Goal: Complete application form

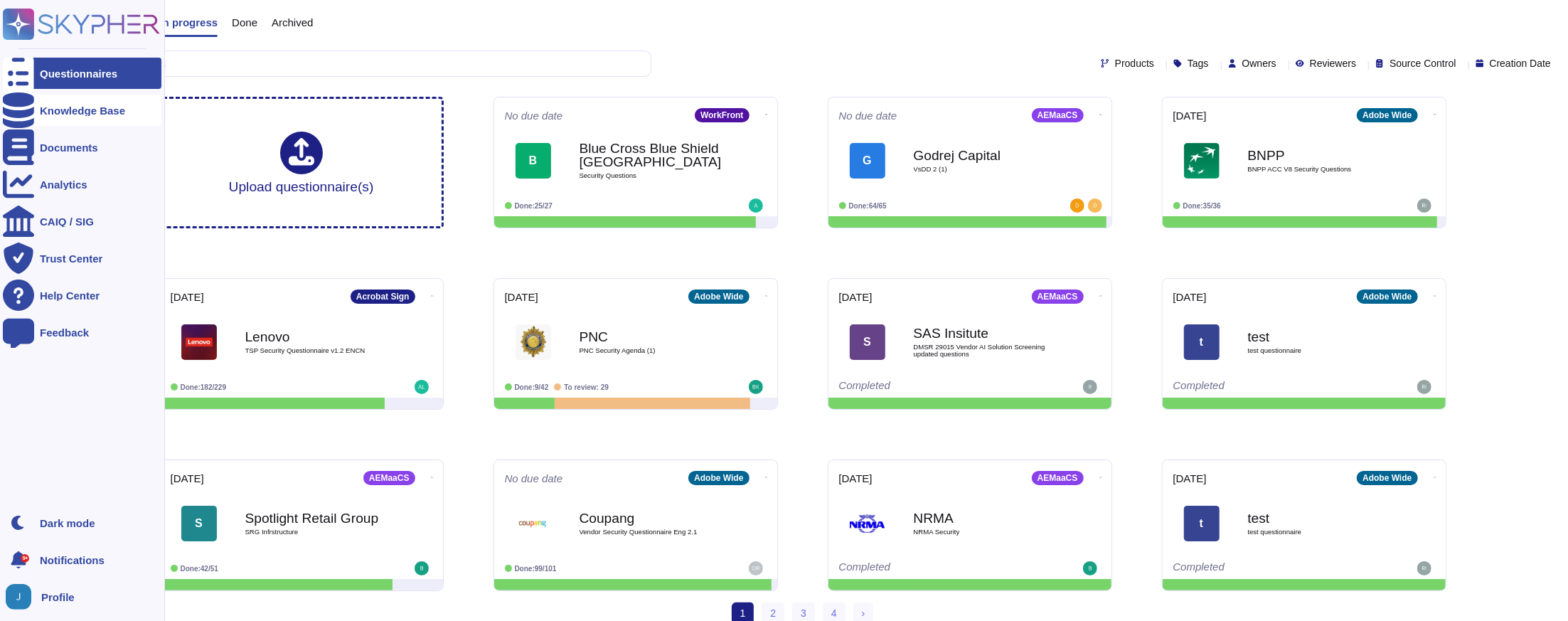
click at [16, 117] on div at bounding box center [18, 109] width 31 height 31
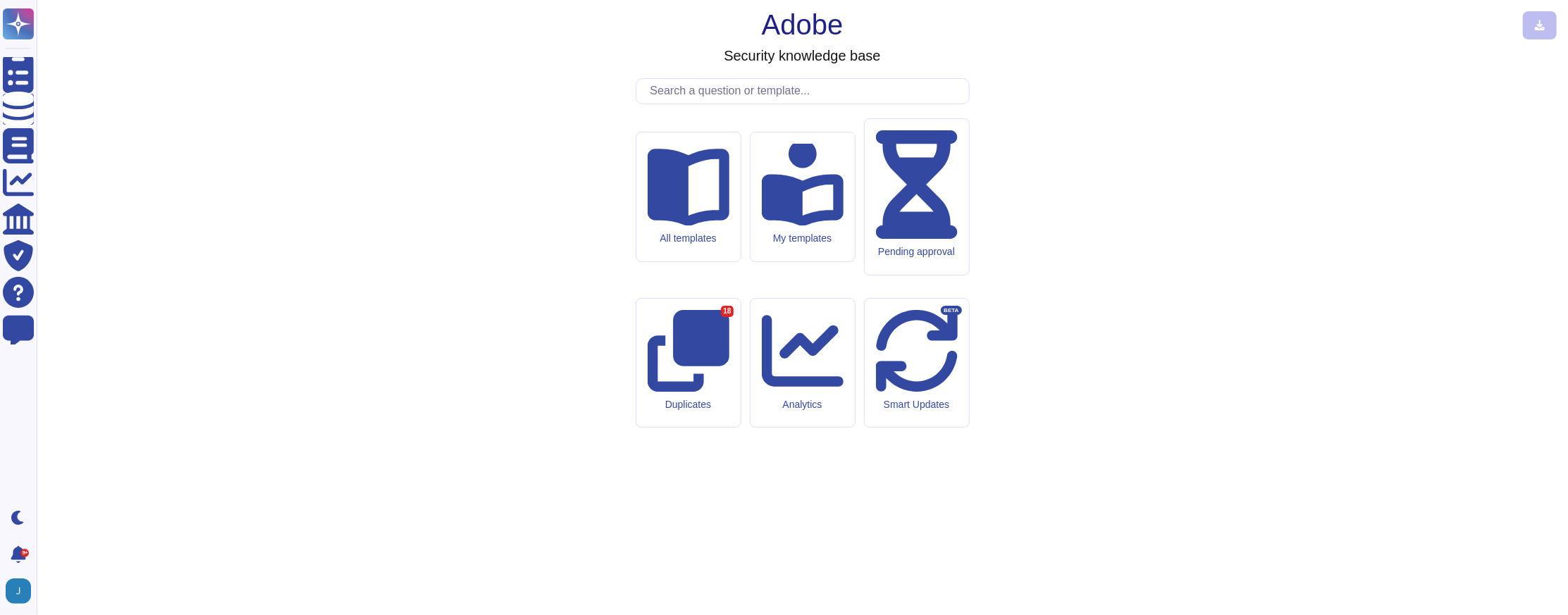
click at [775, 104] on input "text" at bounding box center [805, 91] width 326 height 24
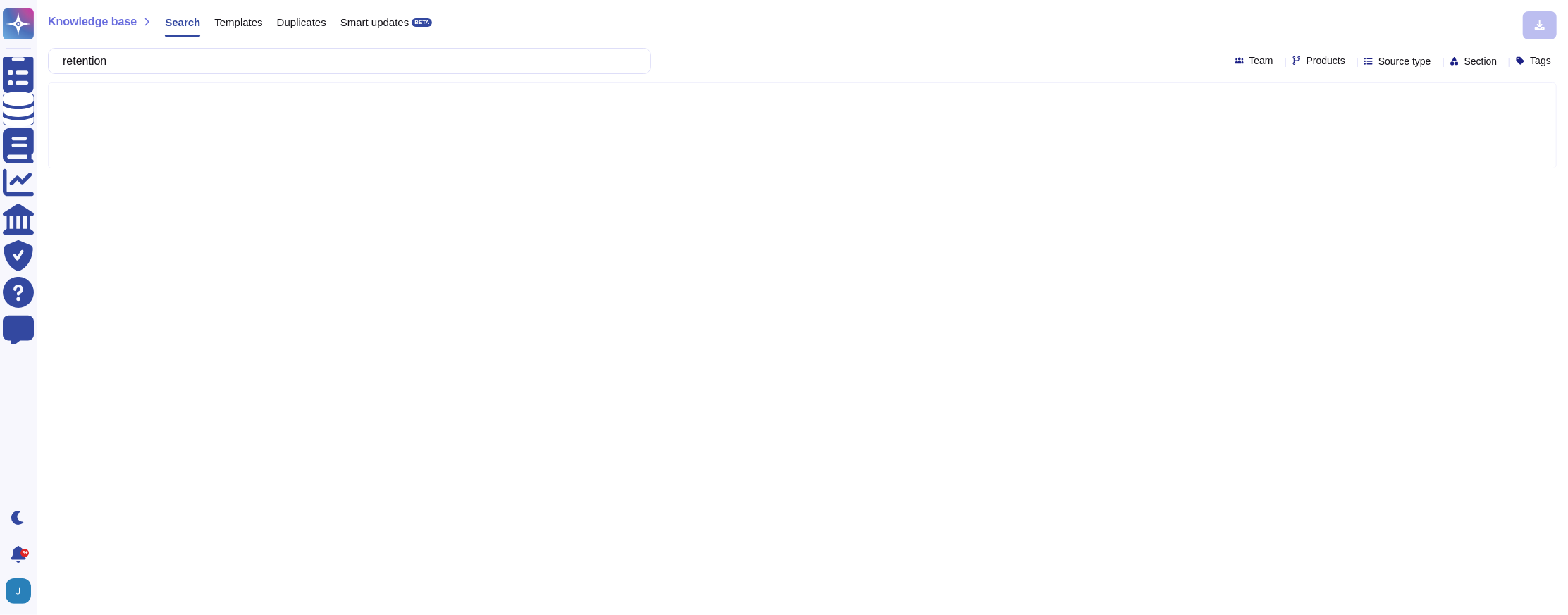
type input "retention"
click at [1306, 64] on span "Products" at bounding box center [1325, 60] width 38 height 10
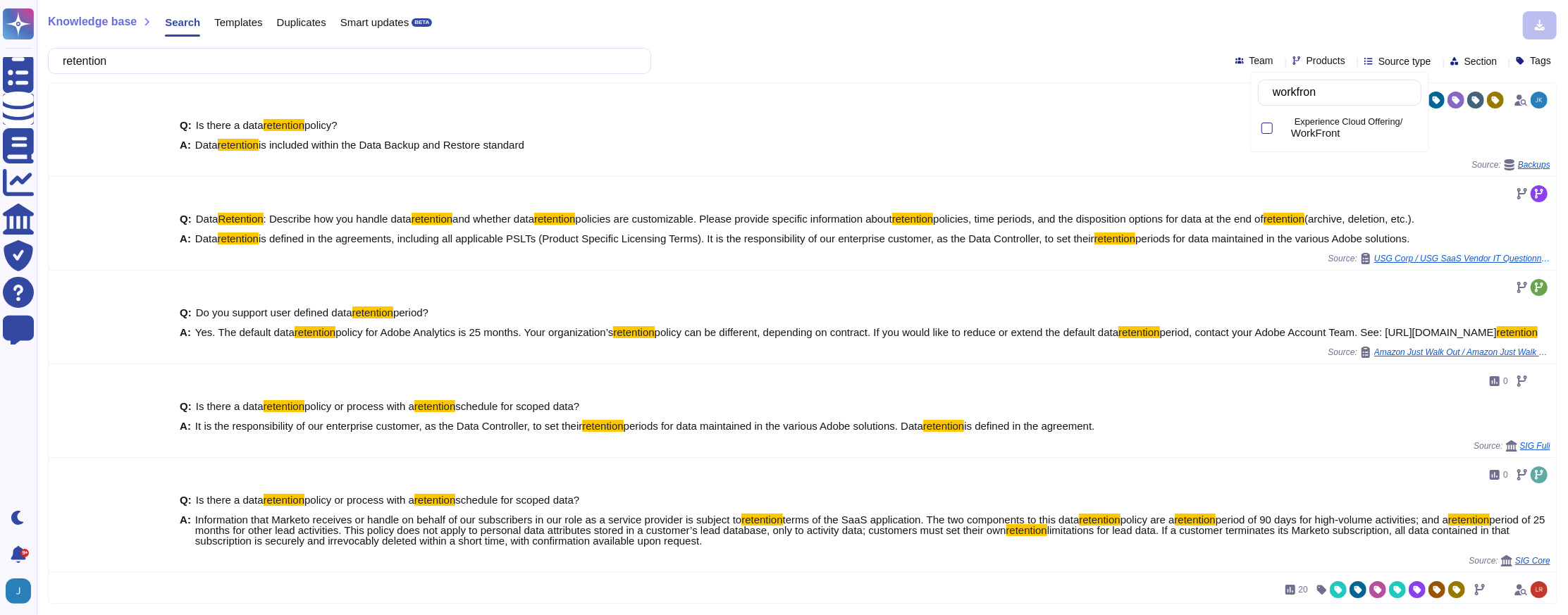
type input "workfront"
click at [1302, 123] on div "Experience Cloud Offering/ WorkFront" at bounding box center [1353, 128] width 136 height 22
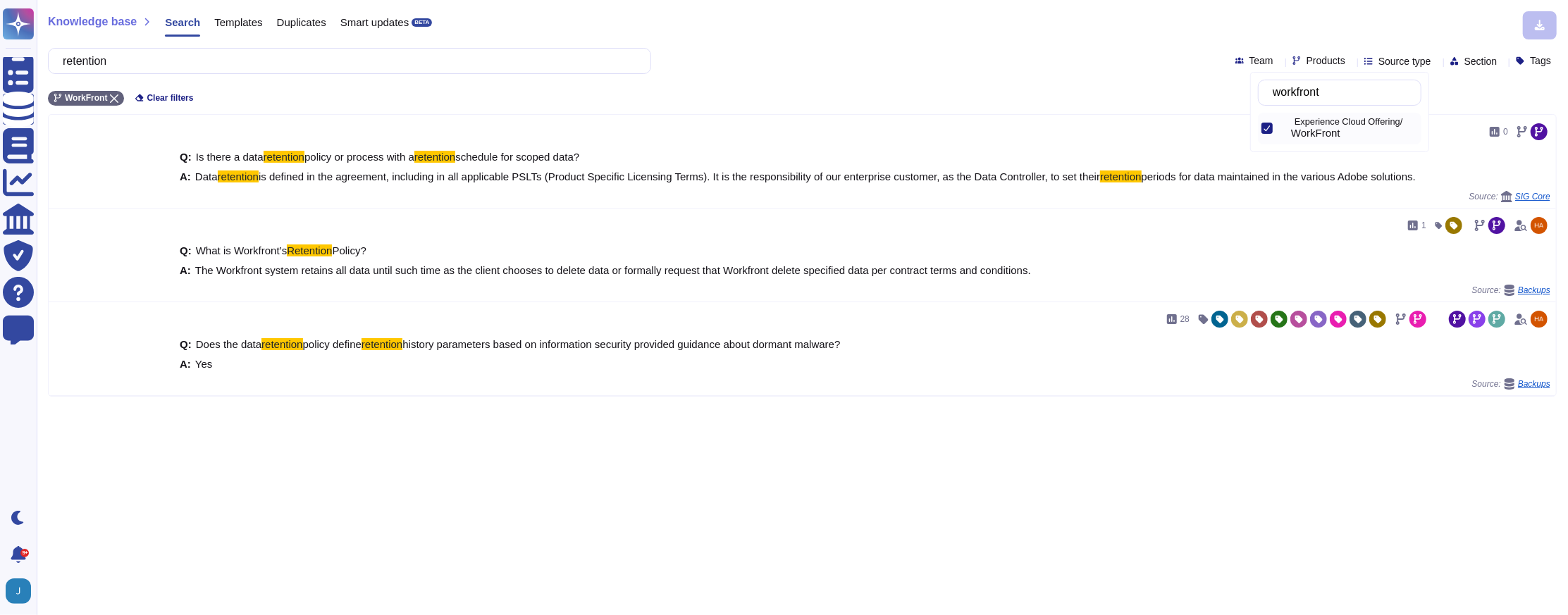
click at [851, 10] on div "Knowledge base Search Templates Duplicates Smart updates BETA retention Team Pr…" at bounding box center [802, 308] width 1531 height 615
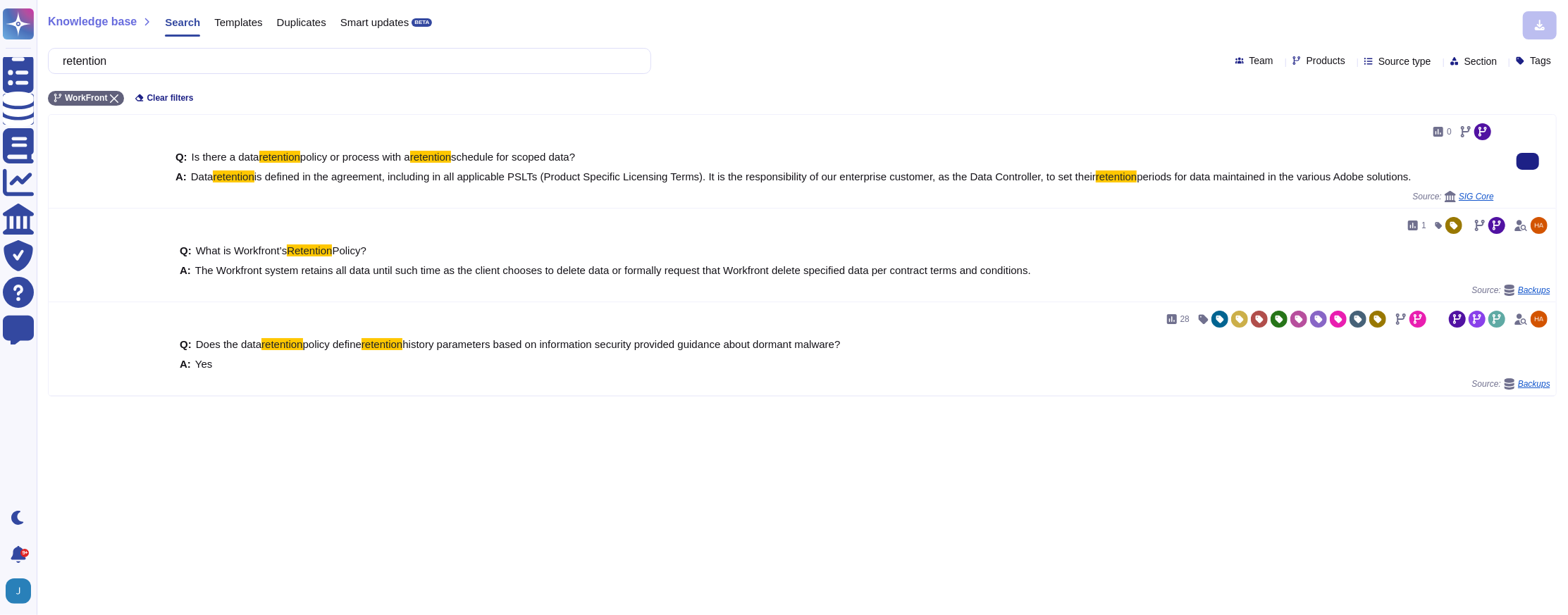
click at [950, 181] on span "is defined in the agreement, including in all applicable PSLTs (Product Specifi…" at bounding box center [674, 176] width 841 height 12
click at [950, 180] on span "is defined in the agreement, including in all applicable PSLTs (Product Specifi…" at bounding box center [674, 176] width 841 height 12
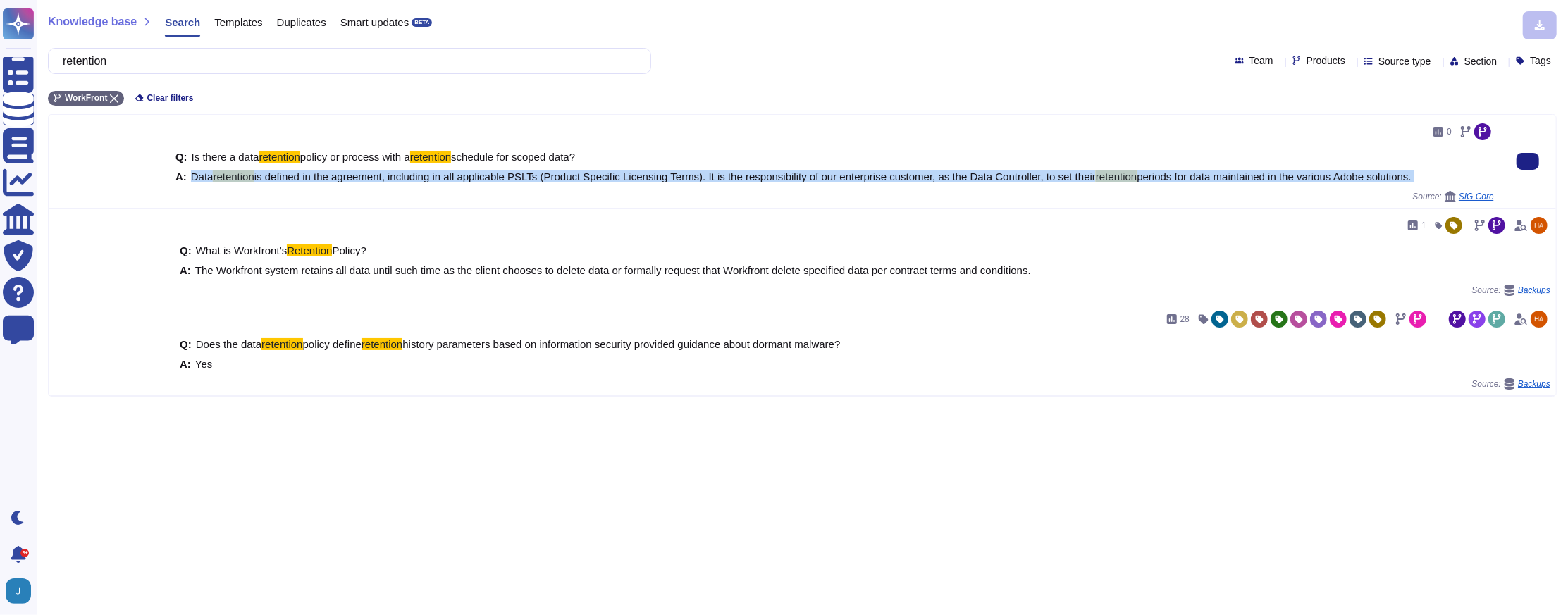
click at [950, 180] on span "is defined in the agreement, including in all applicable PSLTs (Product Specifi…" at bounding box center [674, 176] width 841 height 12
copy span "Data retention is defined in the agreement, including in all applicable PSLTs (…"
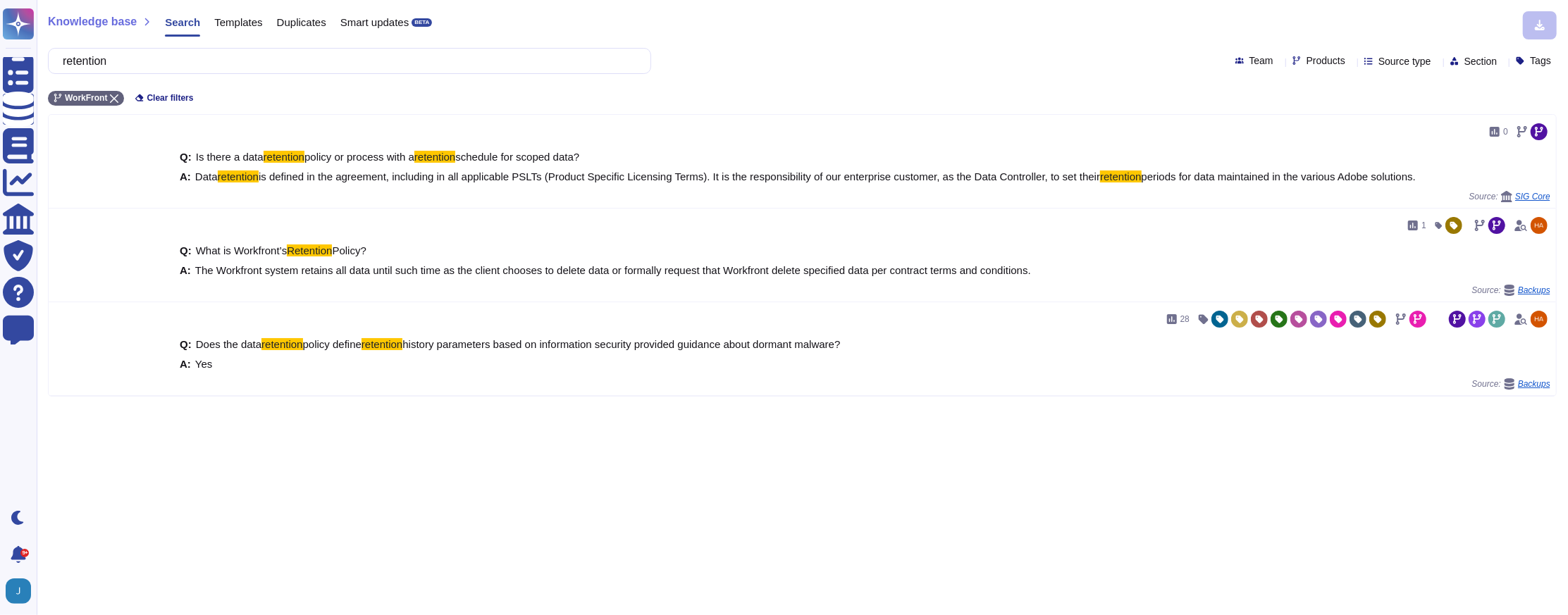
click at [746, 460] on div "Knowledge base Search Templates Duplicates Smart updates BETA retention Team Pr…" at bounding box center [802, 308] width 1531 height 615
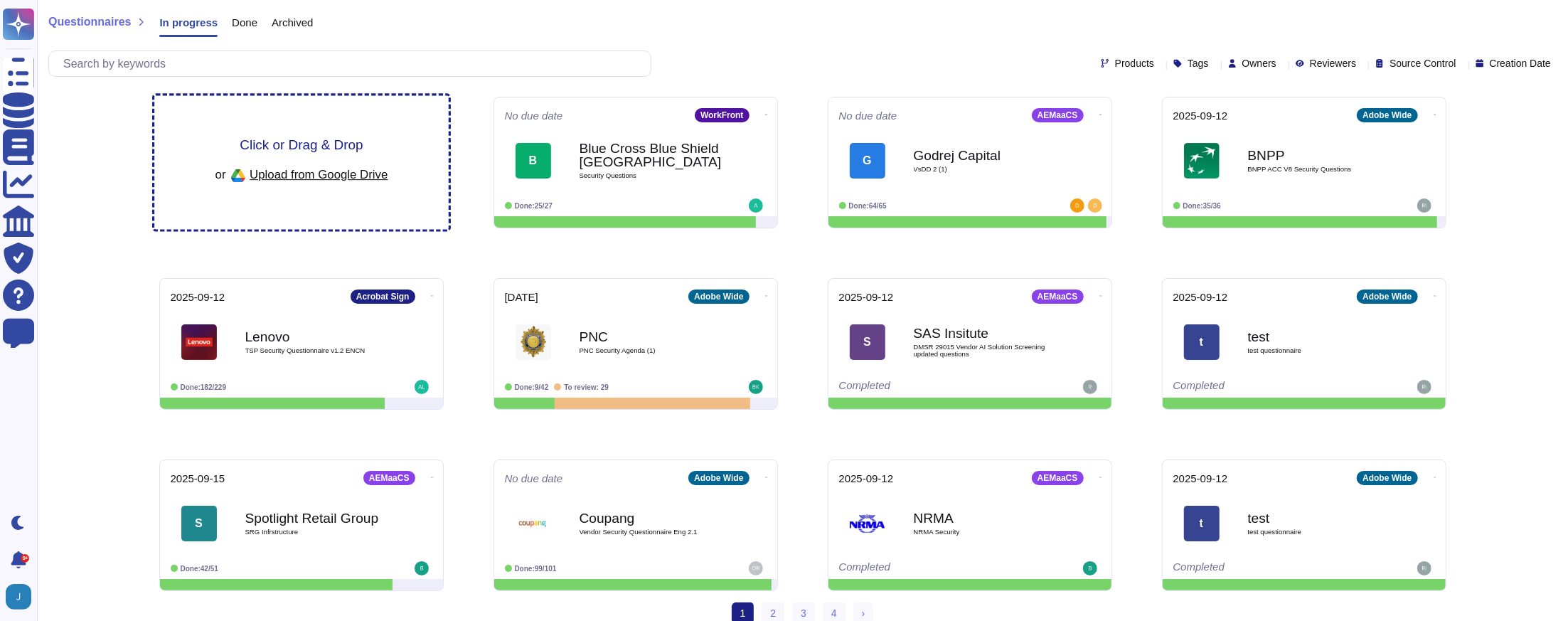
click at [357, 144] on span "Click or Drag & Drop" at bounding box center [302, 144] width 123 height 13
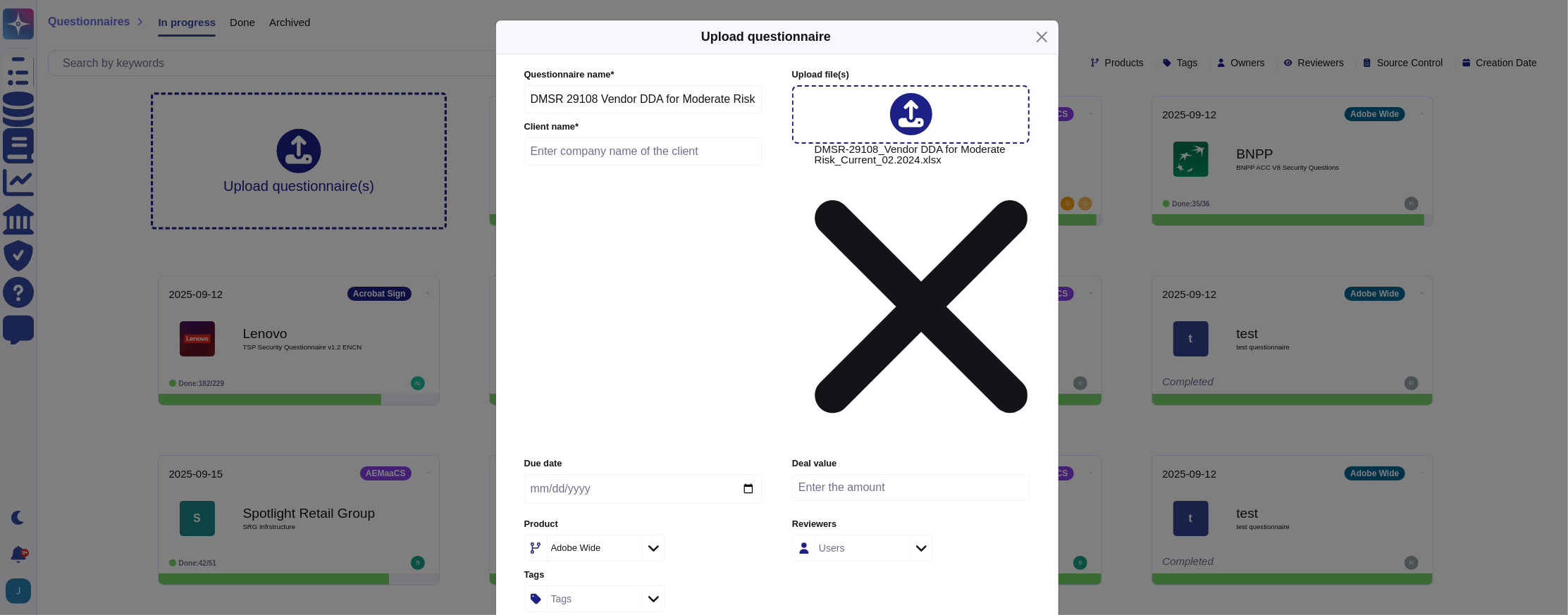
click at [643, 166] on input "text" at bounding box center [643, 151] width 238 height 28
type input "Loancare"
click at [741, 474] on input "date" at bounding box center [643, 489] width 238 height 30
type input "[DATE]"
click at [621, 543] on div "Adobe Wide" at bounding box center [588, 548] width 73 height 9
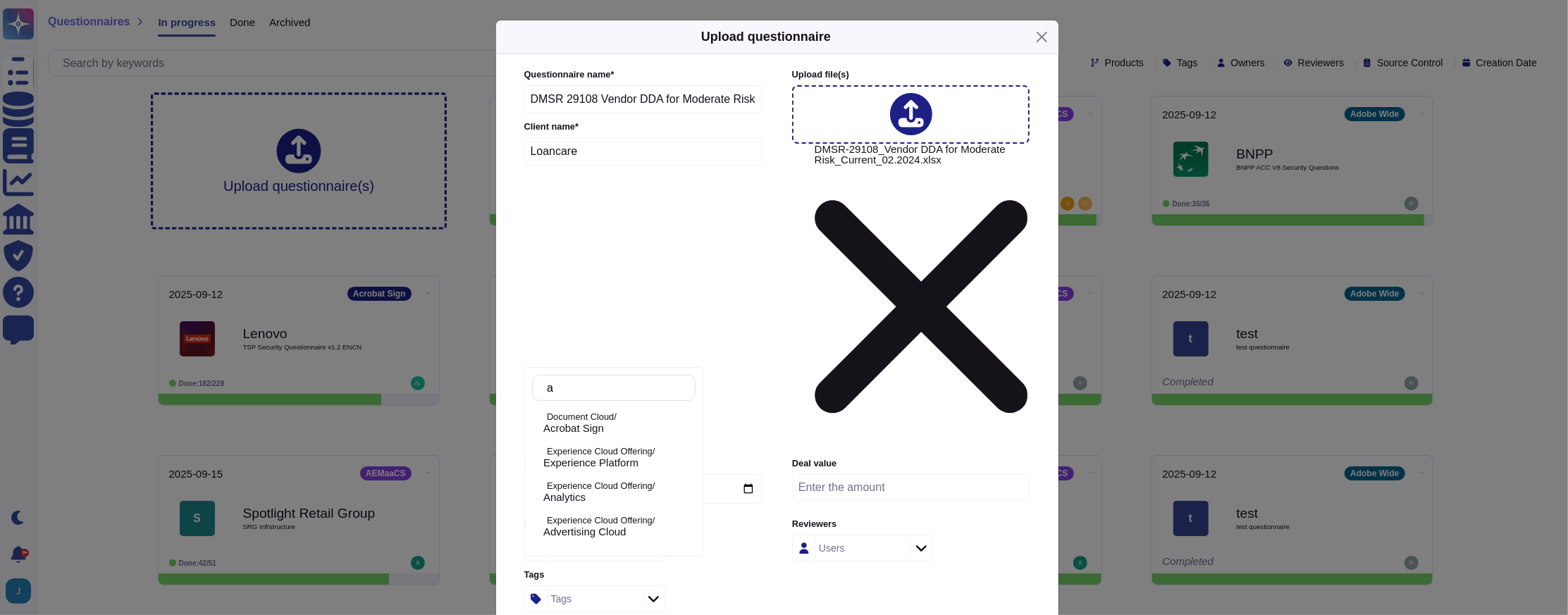
type input "a"
type input "marketo"
click at [598, 428] on div "Marketo" at bounding box center [617, 428] width 147 height 13
click at [652, 541] on div at bounding box center [653, 549] width 23 height 16
type input "marketo"
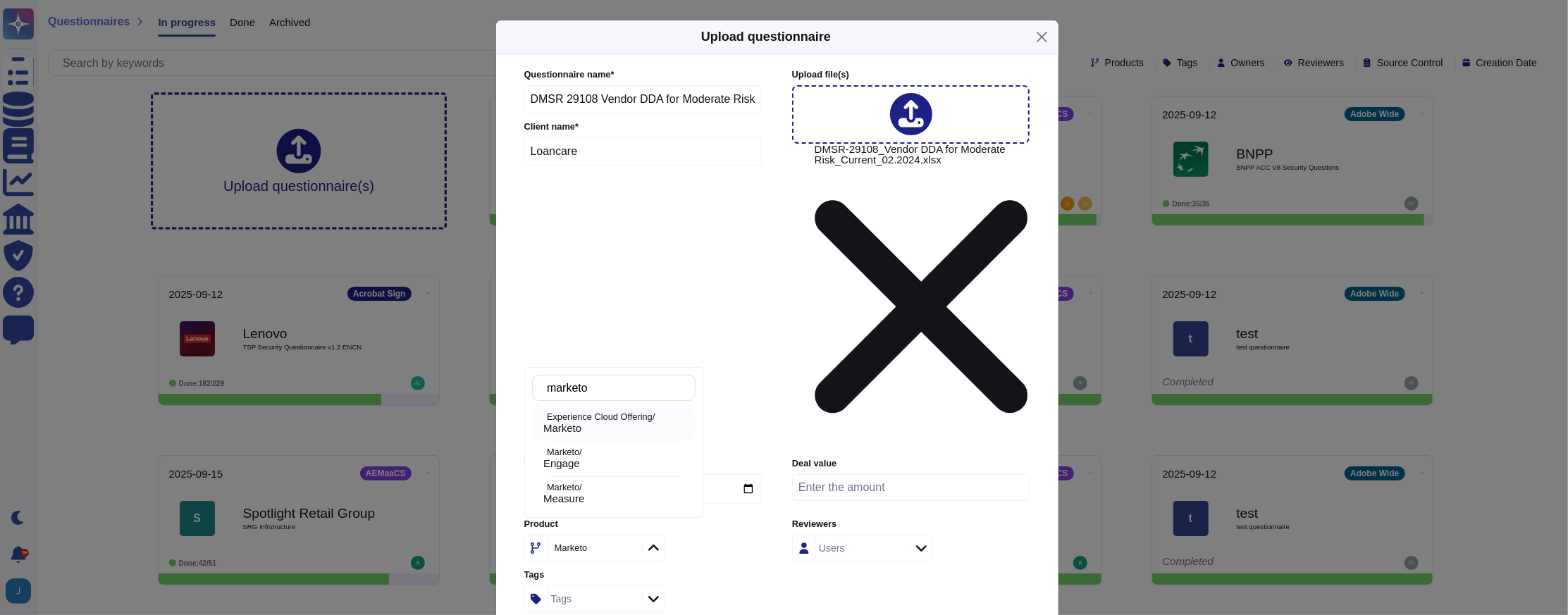
click at [614, 465] on div "Engage" at bounding box center [617, 463] width 147 height 13
click at [607, 536] on div "Adobe Wide" at bounding box center [593, 548] width 91 height 25
type input "marketo"
click at [581, 426] on span "Marketo" at bounding box center [563, 428] width 38 height 13
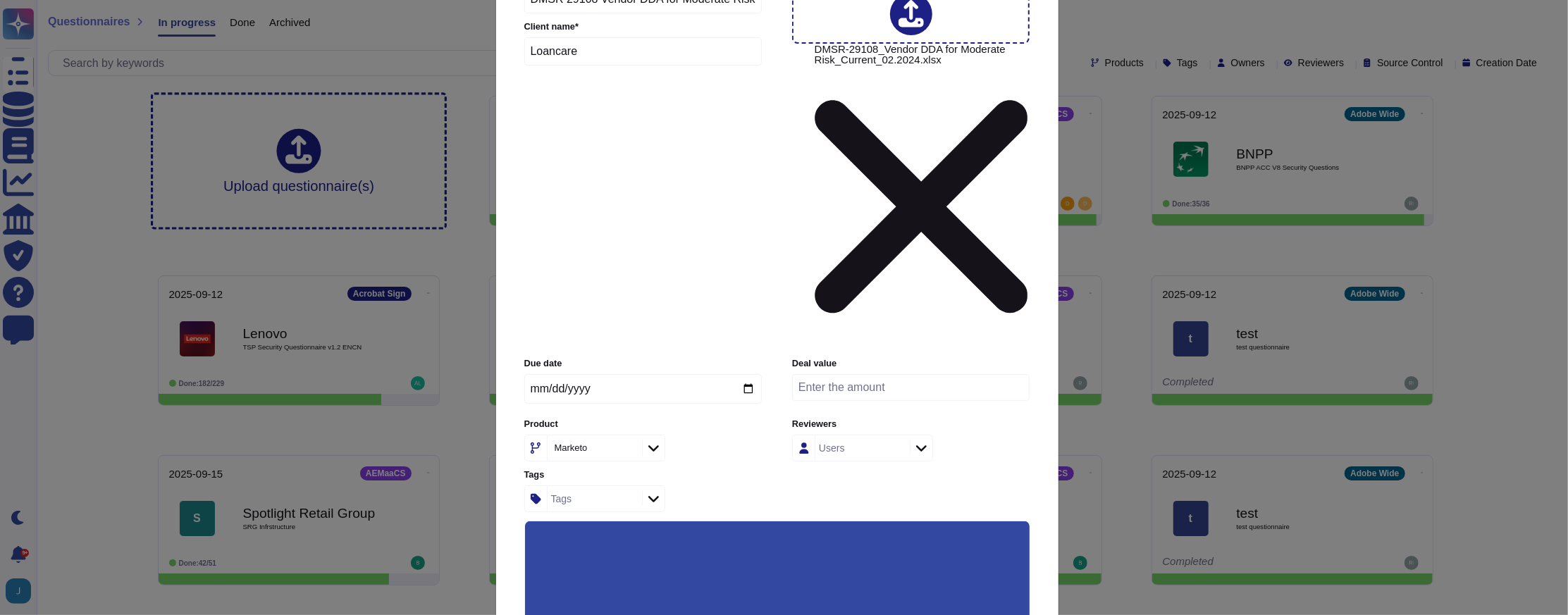
scroll to position [107, 0]
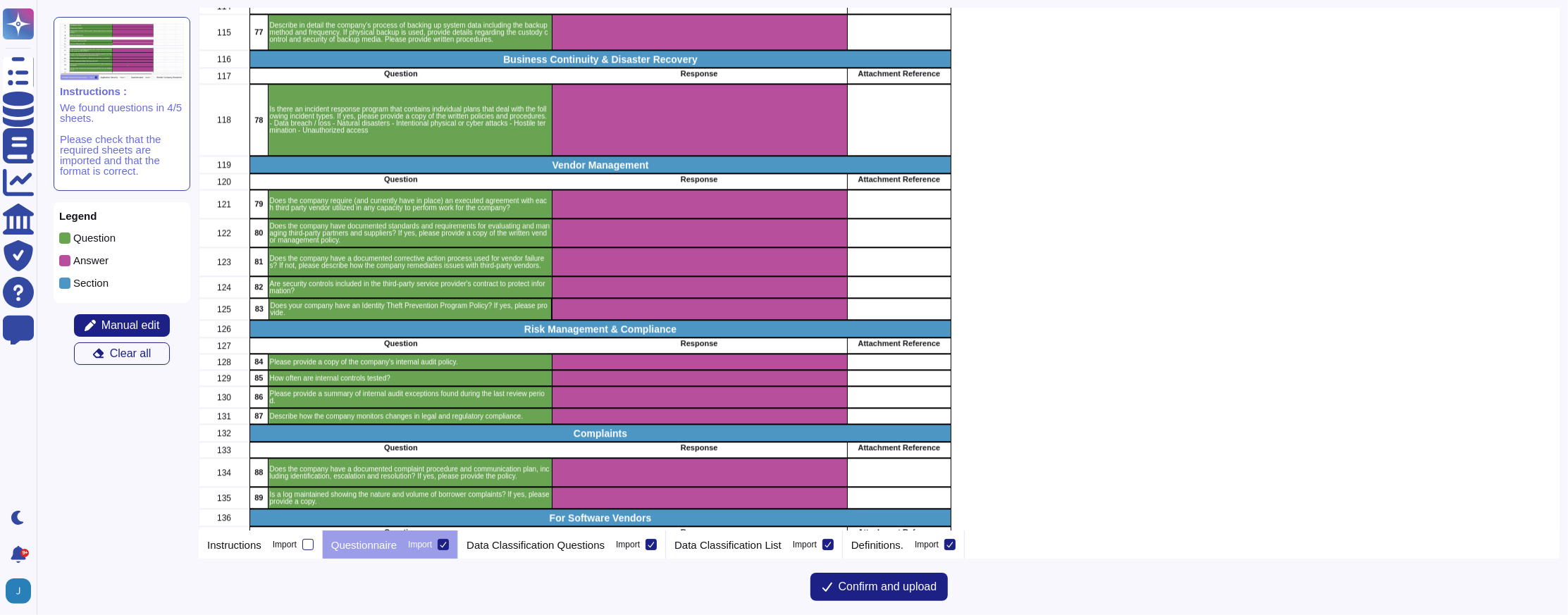
scroll to position [3172, 0]
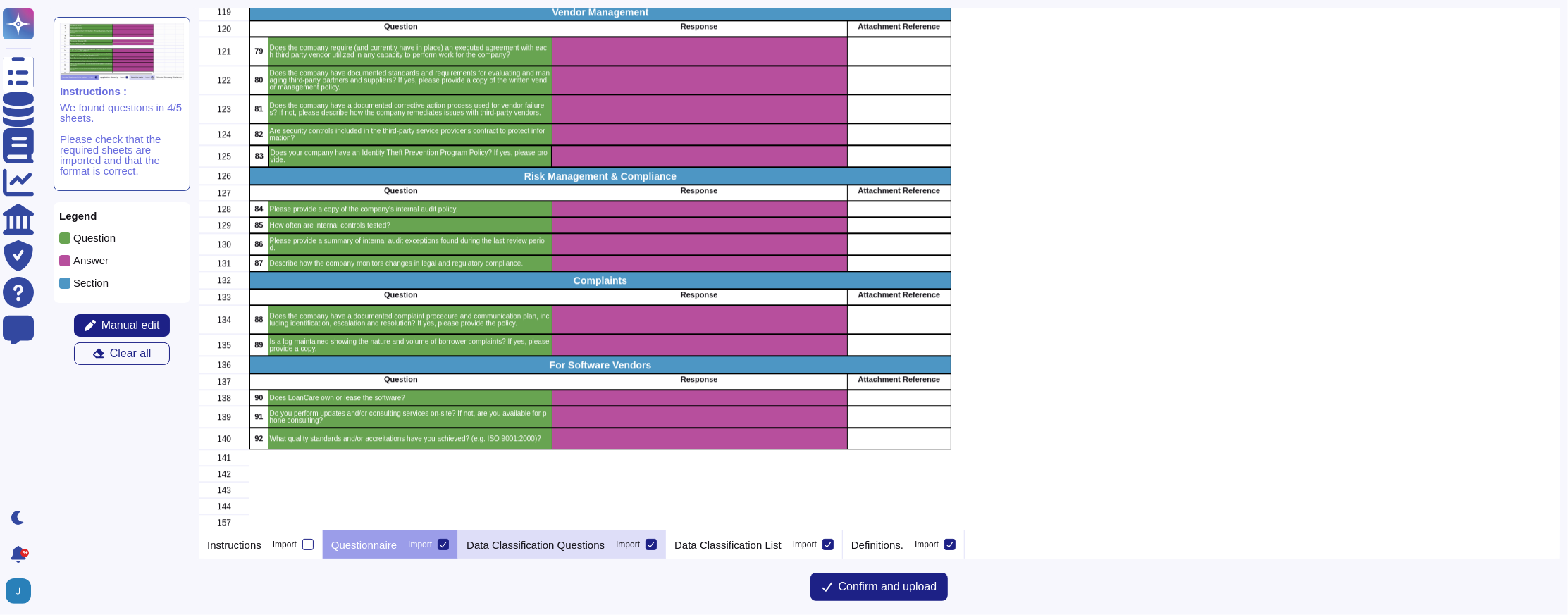
click at [584, 541] on p "Data Classification Questions" at bounding box center [535, 545] width 138 height 10
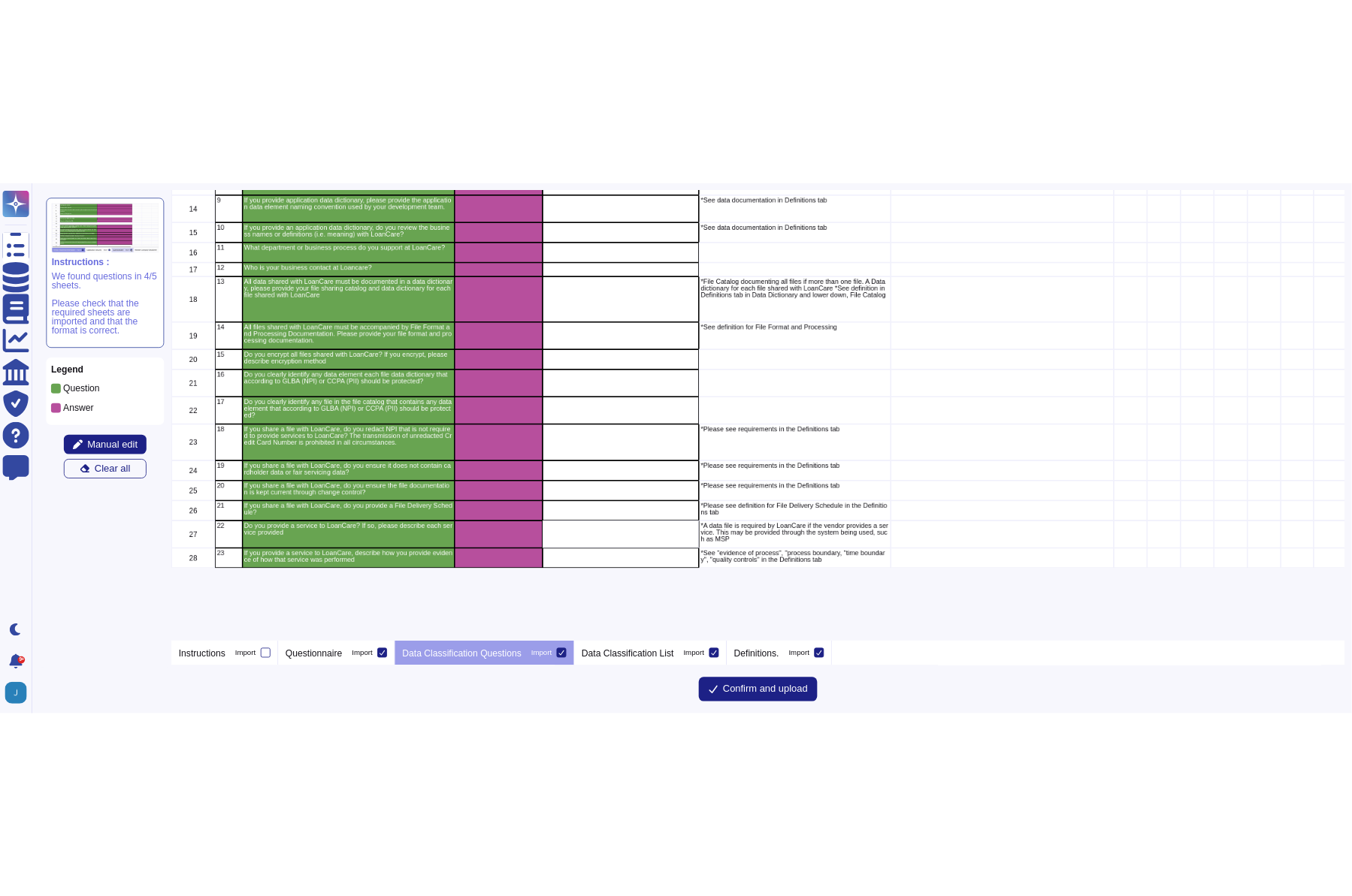
scroll to position [0, 0]
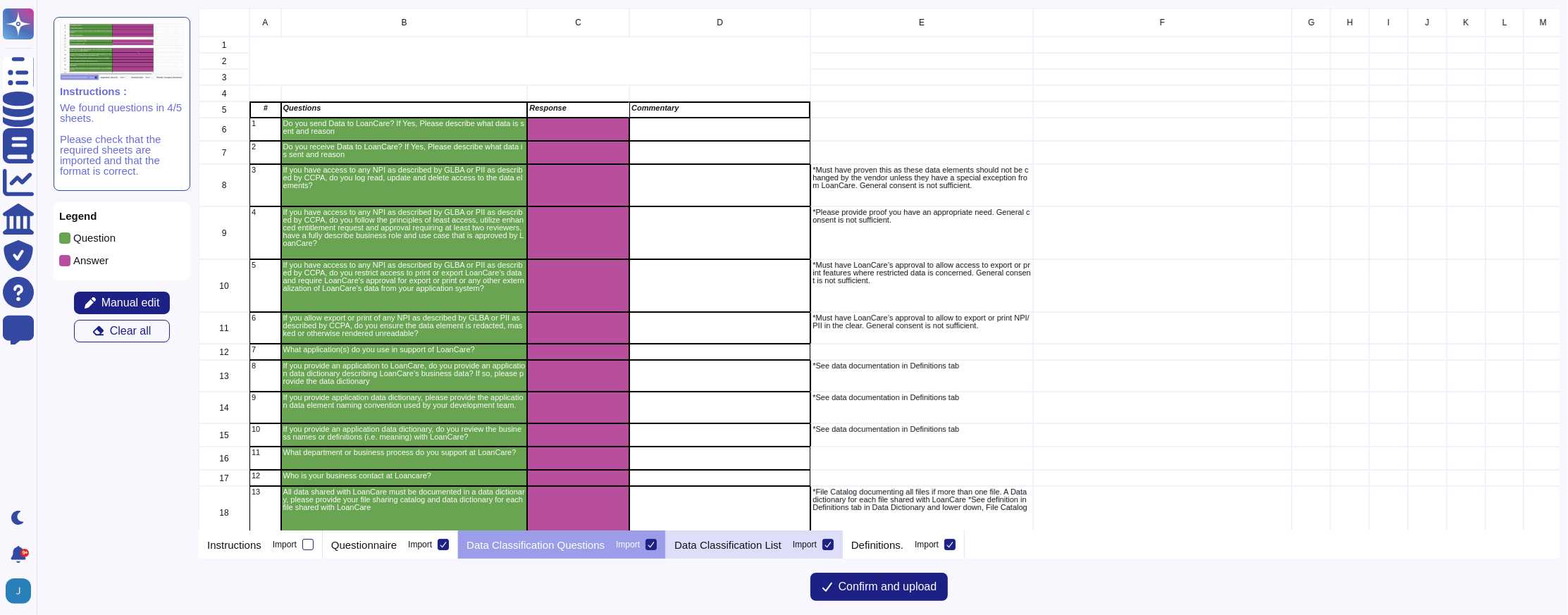
click at [769, 540] on p "Data Classification List" at bounding box center [728, 545] width 107 height 10
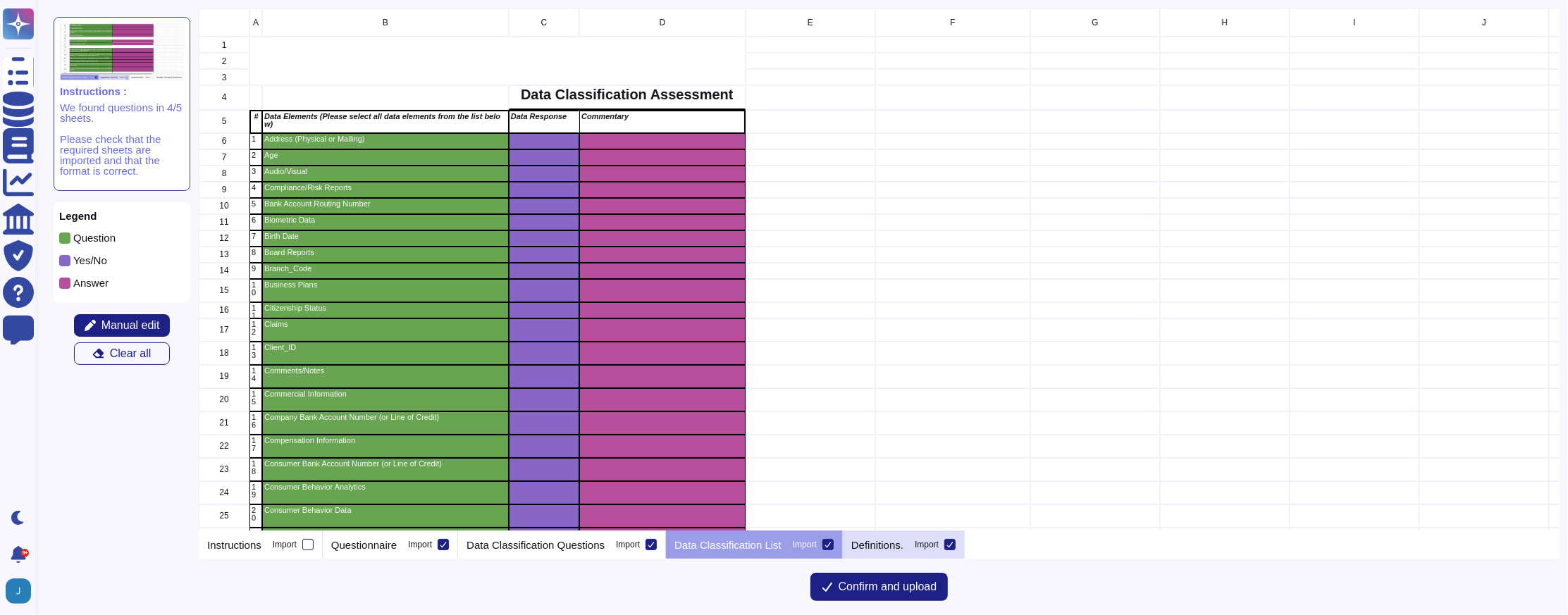
click at [895, 543] on p "Definitions." at bounding box center [877, 545] width 52 height 10
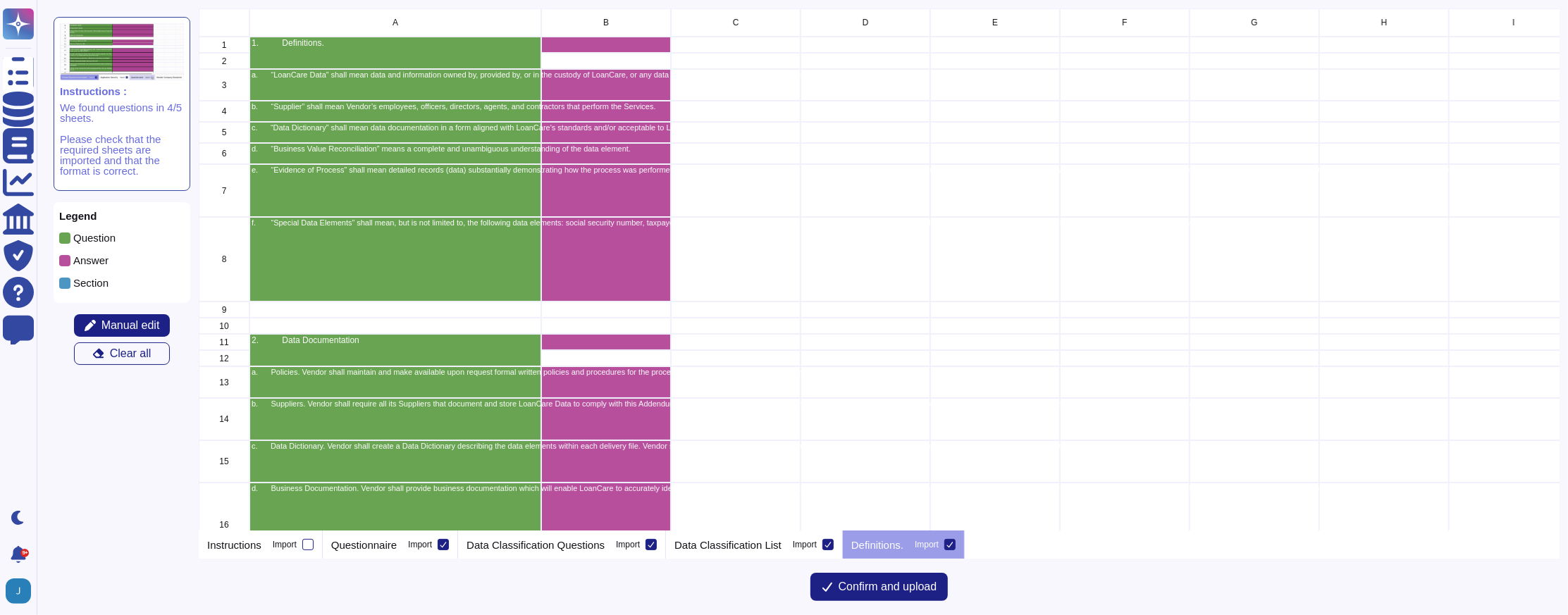
click at [953, 546] on icon at bounding box center [950, 544] width 6 height 5
click at [0, 0] on input "Import" at bounding box center [0, 0] width 0 height 0
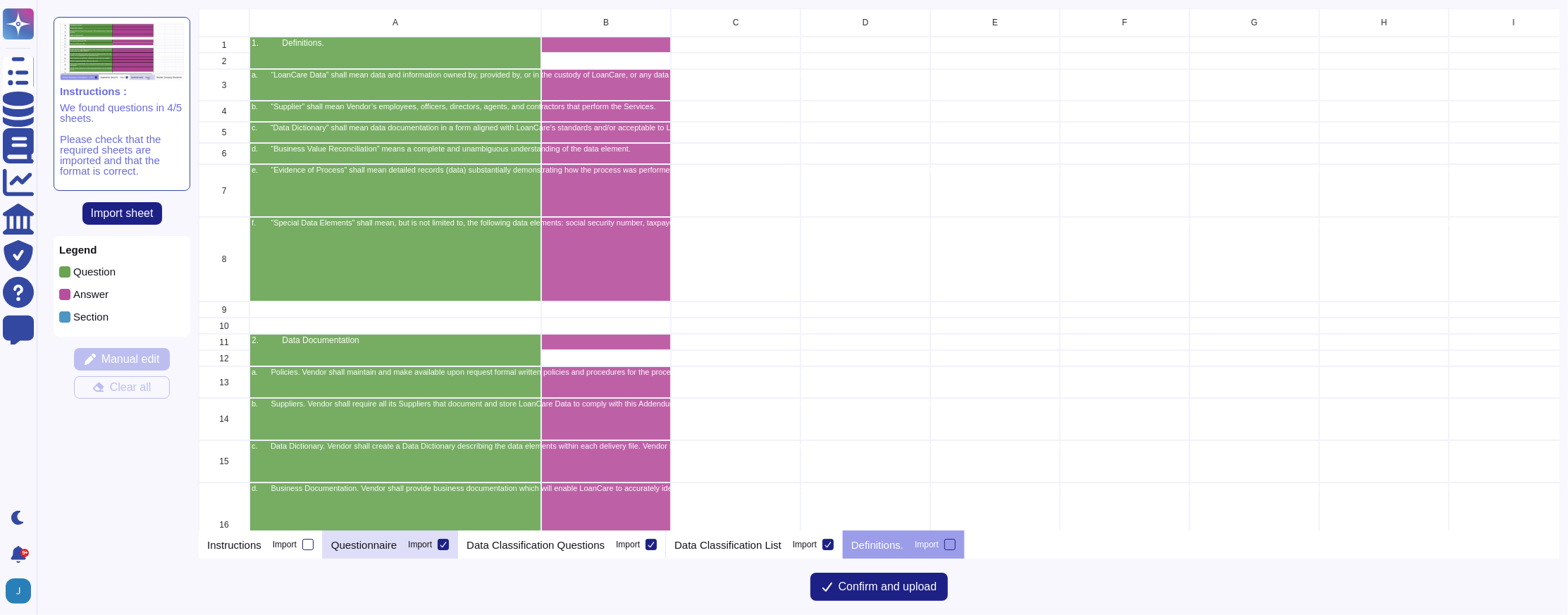
click at [397, 547] on p "Questionnaire" at bounding box center [363, 545] width 66 height 10
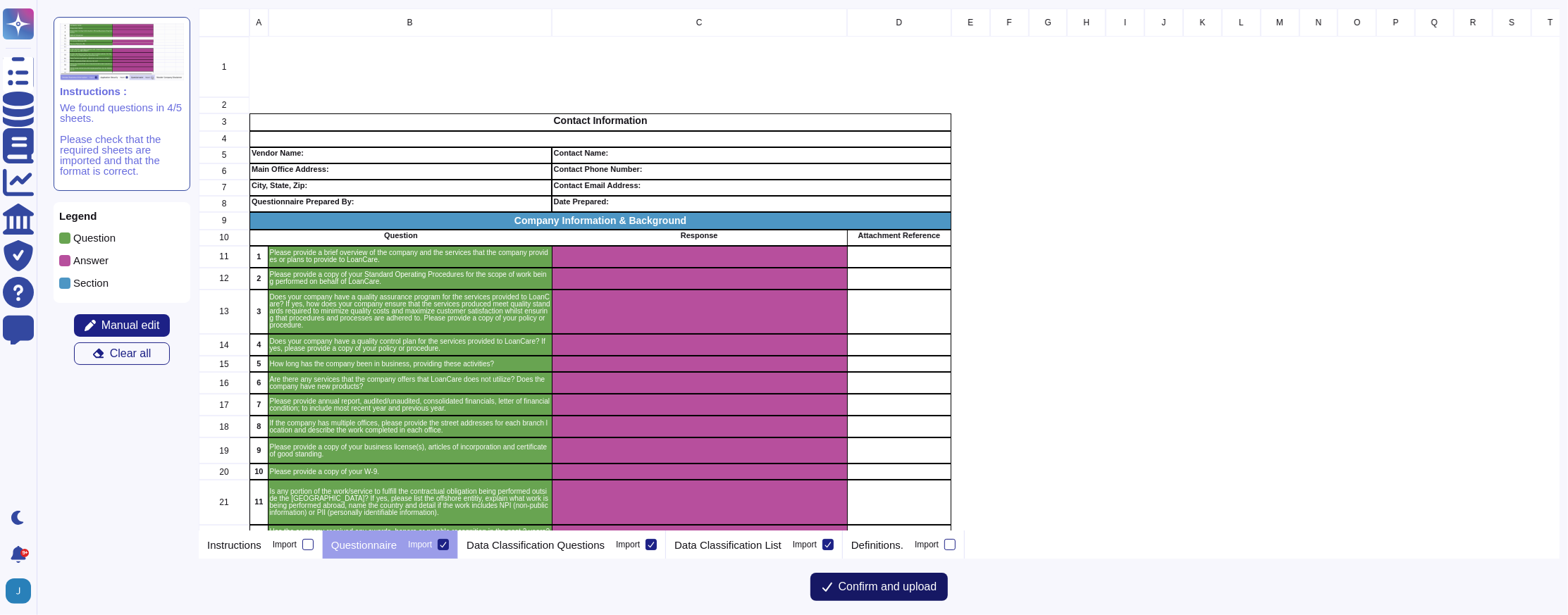
click at [871, 584] on span "Confirm and upload" at bounding box center [888, 586] width 99 height 11
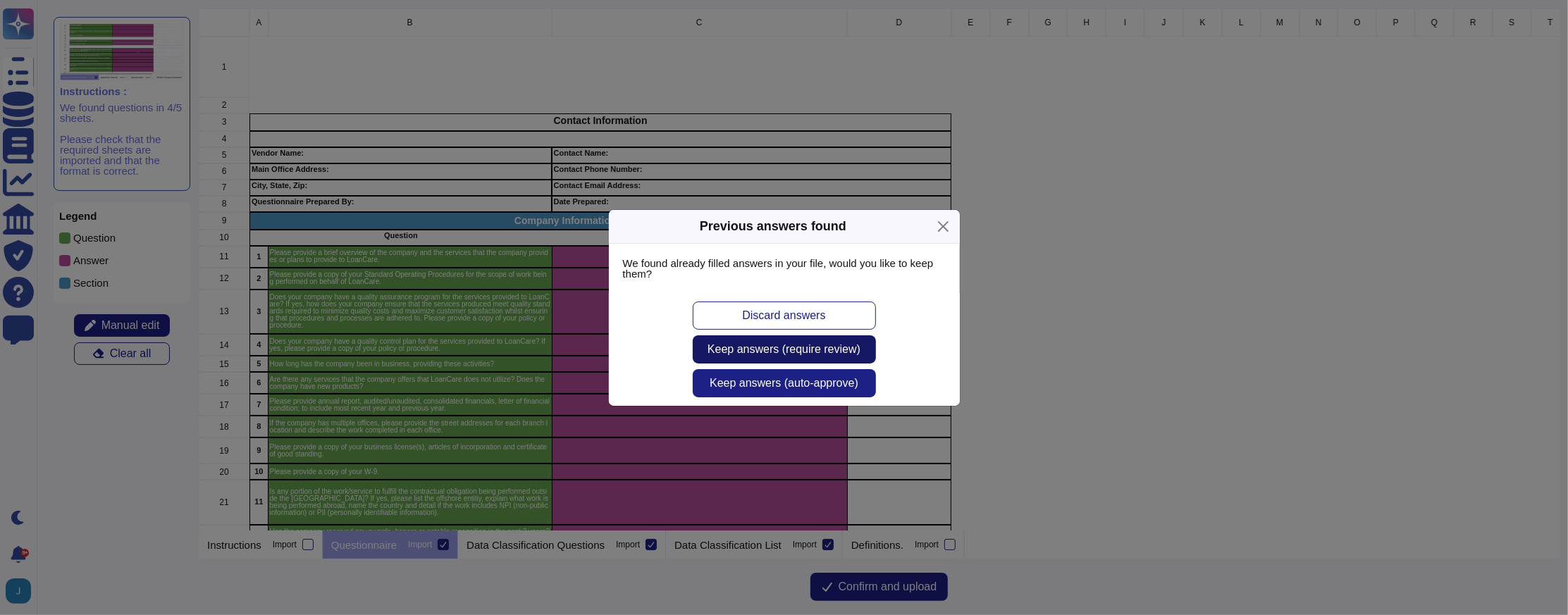
click at [793, 348] on span "Keep answers (require review)" at bounding box center [784, 349] width 153 height 11
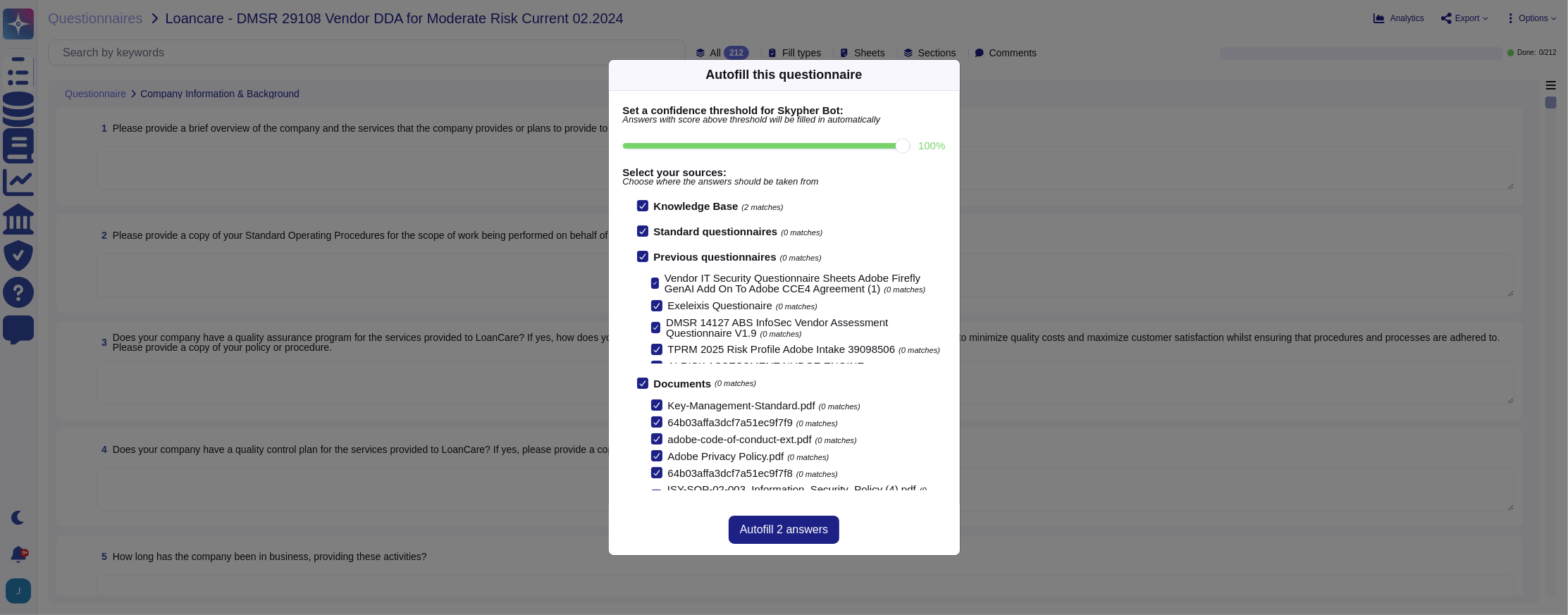
drag, startPoint x: 798, startPoint y: 147, endPoint x: 930, endPoint y: 149, distance: 132.0
click at [910, 149] on input "100 %" at bounding box center [766, 146] width 287 height 5
type input "100"
click at [815, 526] on span "Autofill 2 answers" at bounding box center [784, 529] width 88 height 11
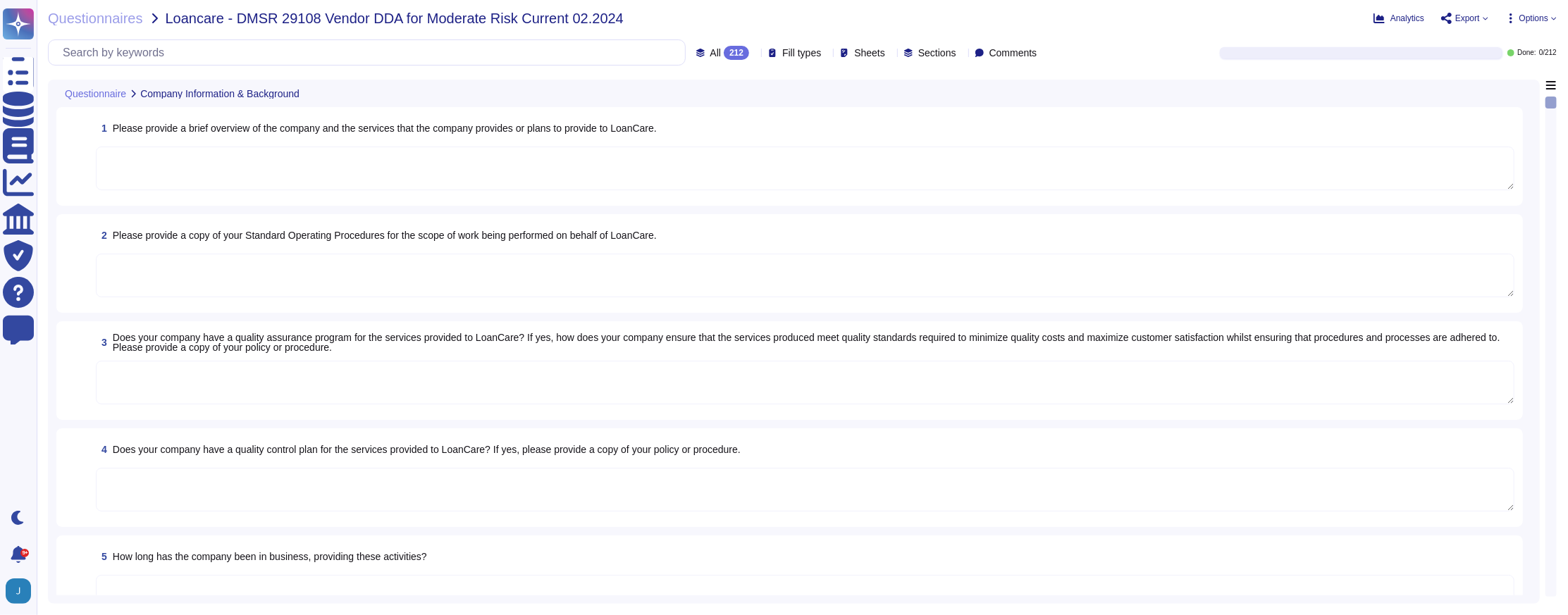
click at [1531, 18] on span "Options" at bounding box center [1533, 18] width 29 height 9
click at [1528, 42] on div "Autofill" at bounding box center [1500, 58] width 89 height 45
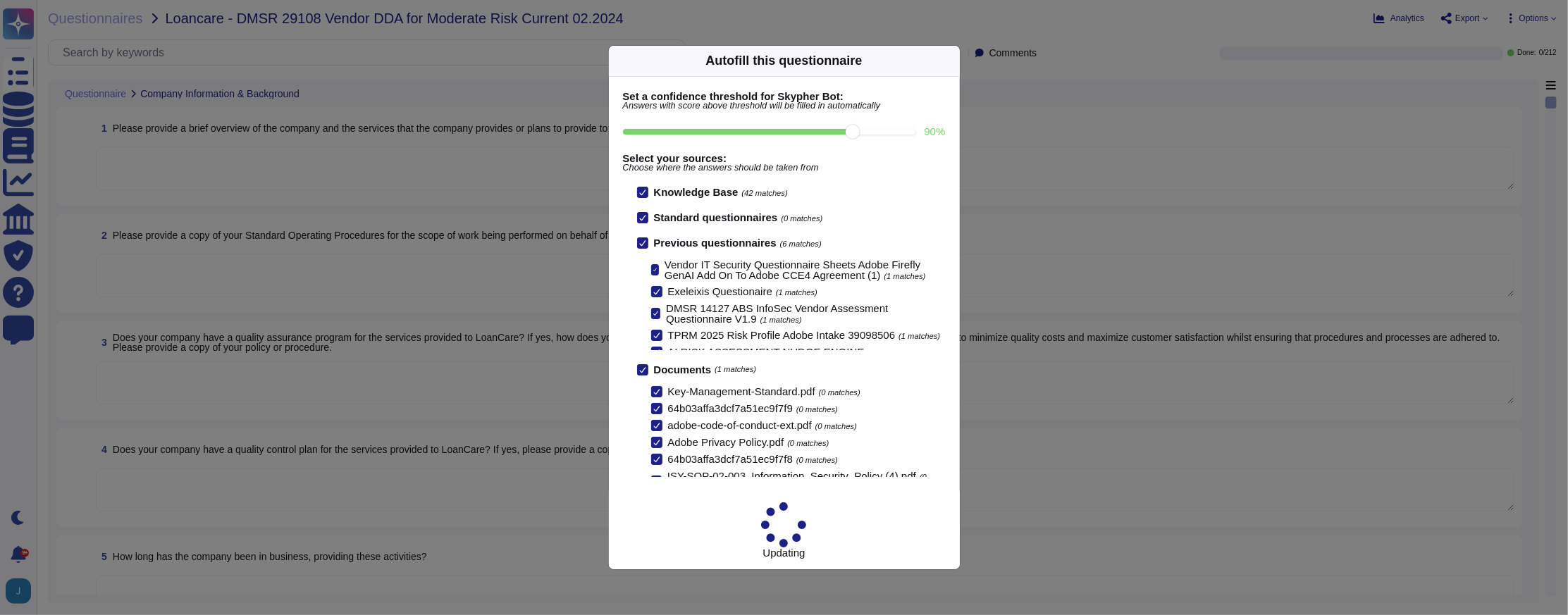
drag, startPoint x: 902, startPoint y: 155, endPoint x: 850, endPoint y: 158, distance: 52.1
click at [850, 135] on input "90 %" at bounding box center [770, 132] width 294 height 5
type input "90"
click at [638, 249] on div at bounding box center [642, 243] width 11 height 11
click at [0, 0] on input "Previous questionnaires (6 matches)" at bounding box center [0, 0] width 0 height 0
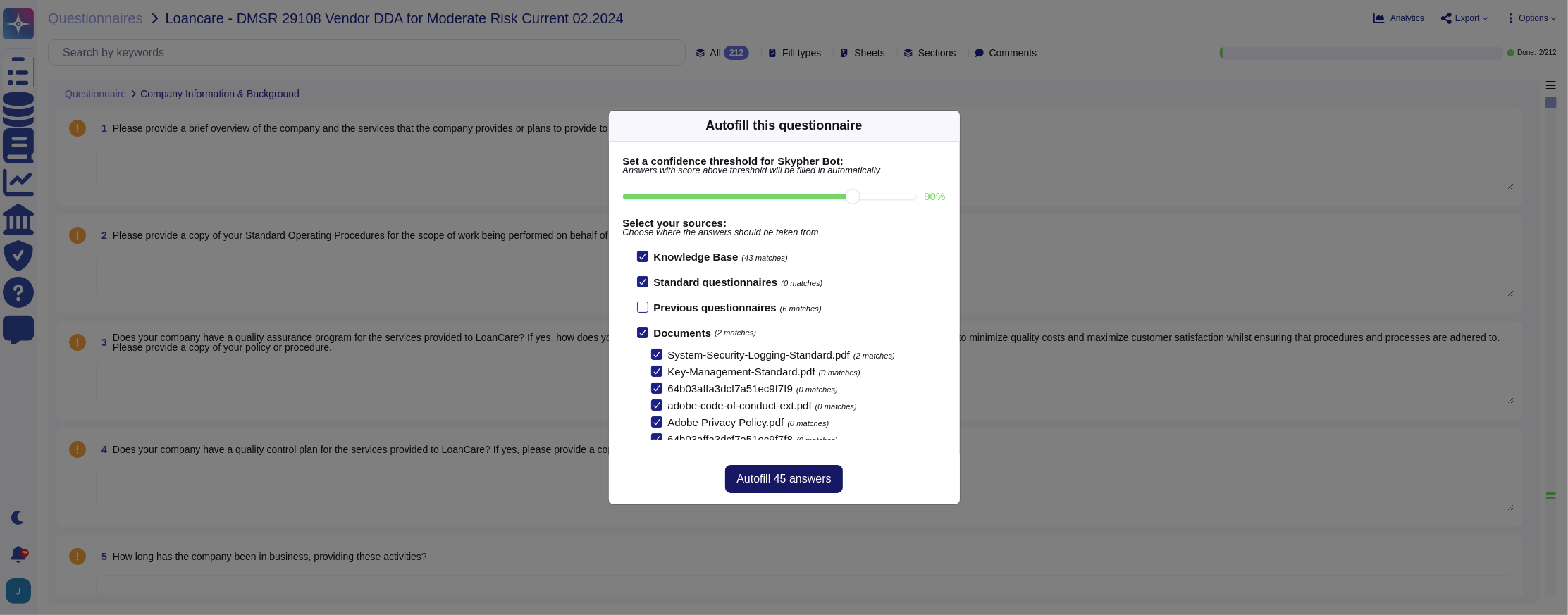
click at [789, 475] on span "Autofill 45 answers" at bounding box center [784, 479] width 94 height 11
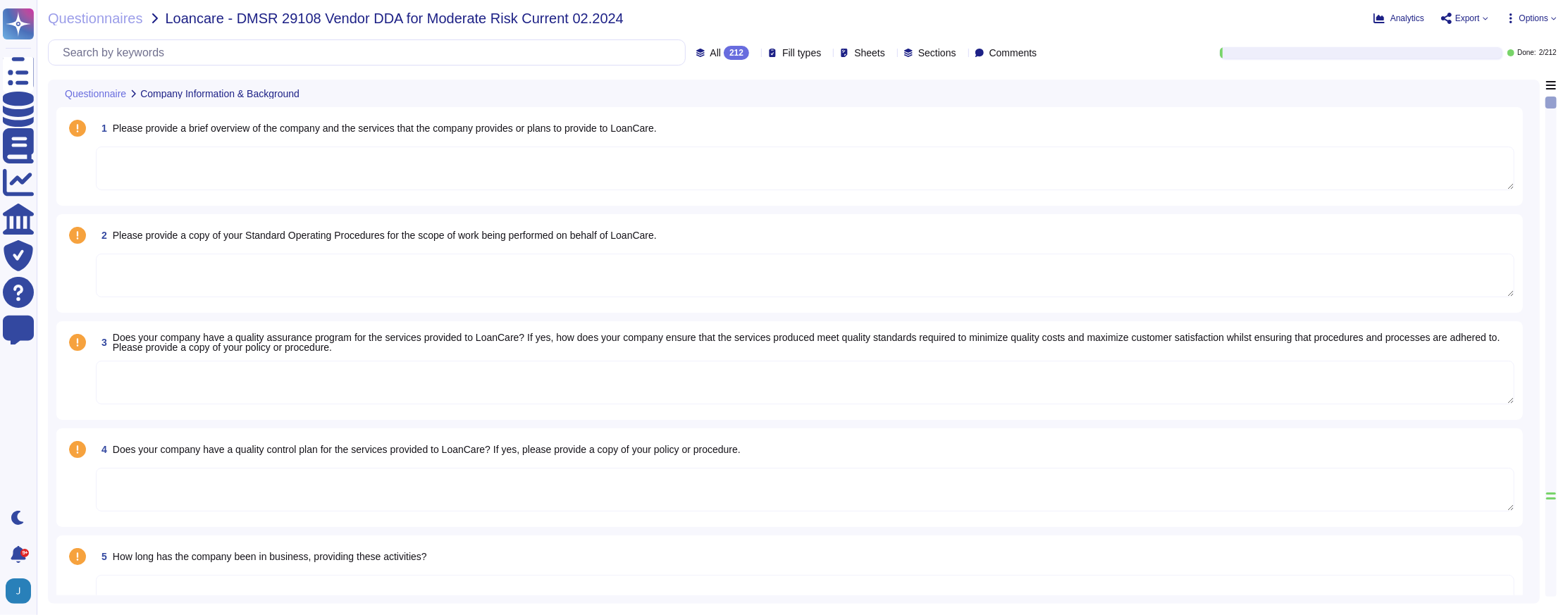
click at [1525, 18] on span "Options" at bounding box center [1533, 18] width 29 height 9
click at [1509, 40] on div "Autofill" at bounding box center [1500, 58] width 89 height 45
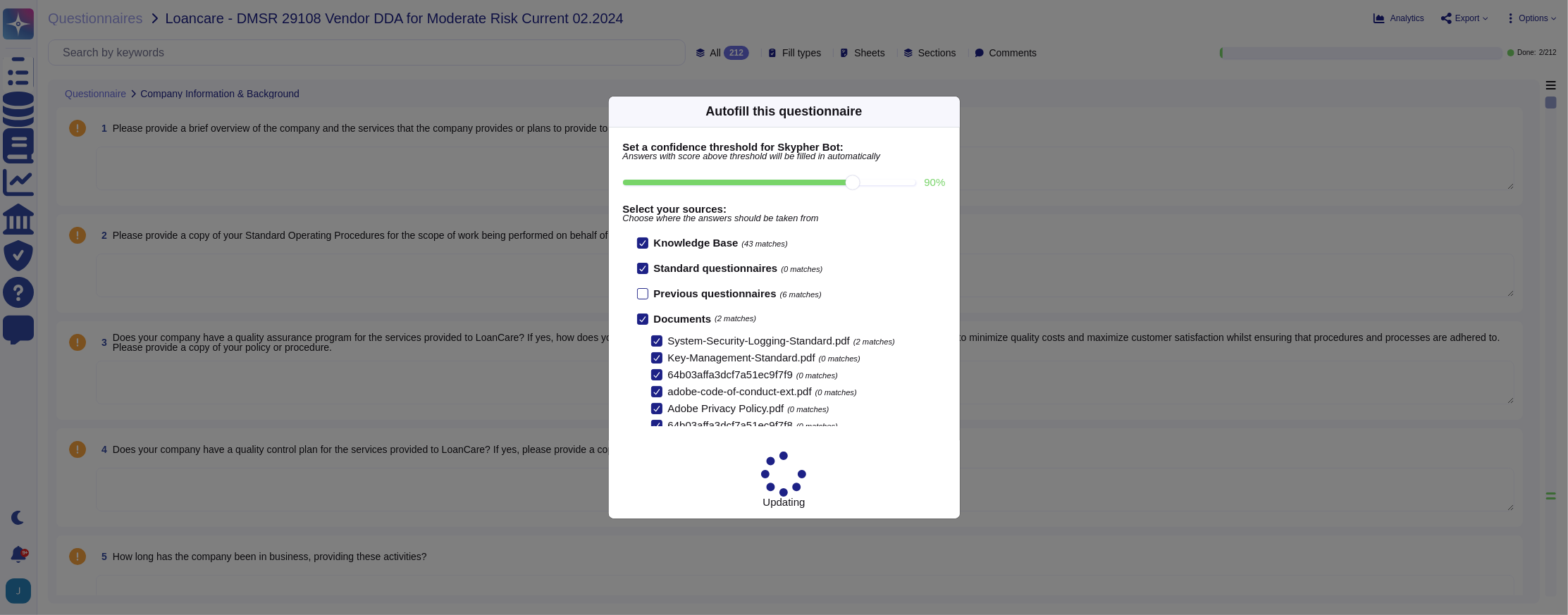
type textarea "Founded in [DATE], Adobe Inc. is one of the largest and most diversified softwa…"
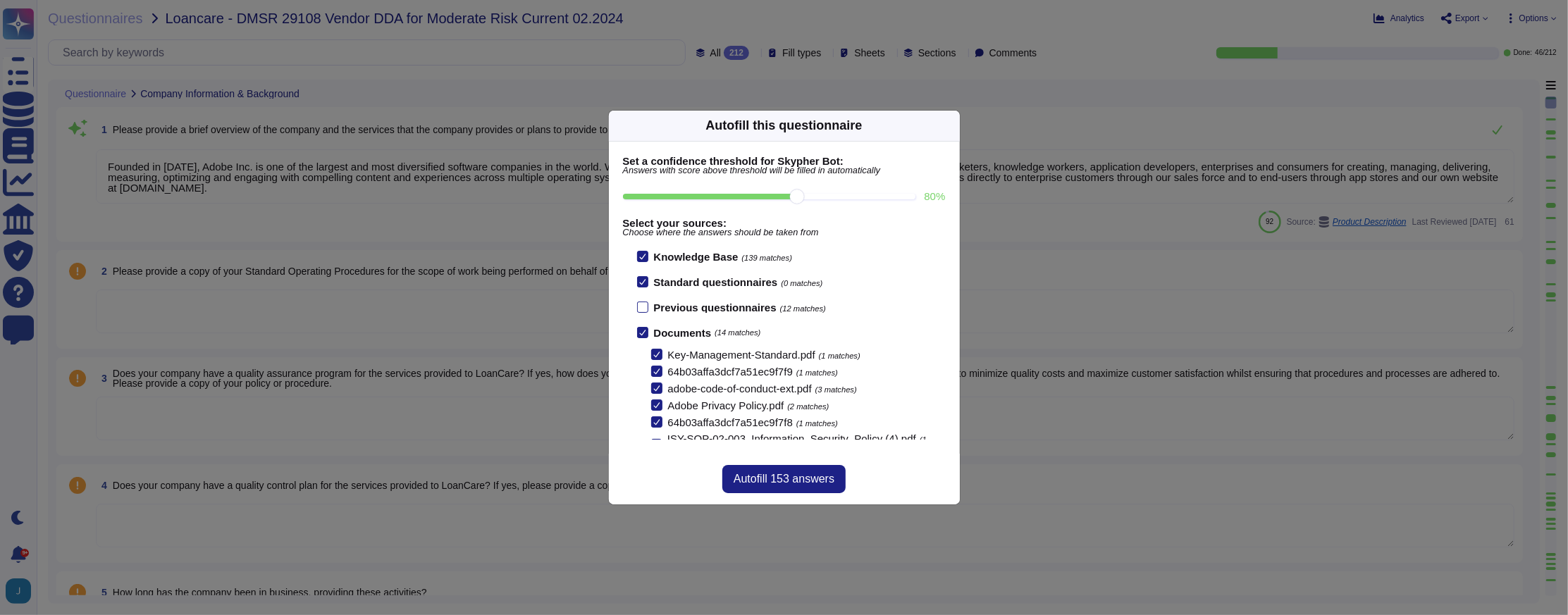
drag, startPoint x: 850, startPoint y: 197, endPoint x: 805, endPoint y: 198, distance: 45.0
click at [805, 198] on input "80 %" at bounding box center [770, 197] width 294 height 5
type input "80"
click at [785, 480] on span "Autofill 153 answers" at bounding box center [784, 479] width 100 height 11
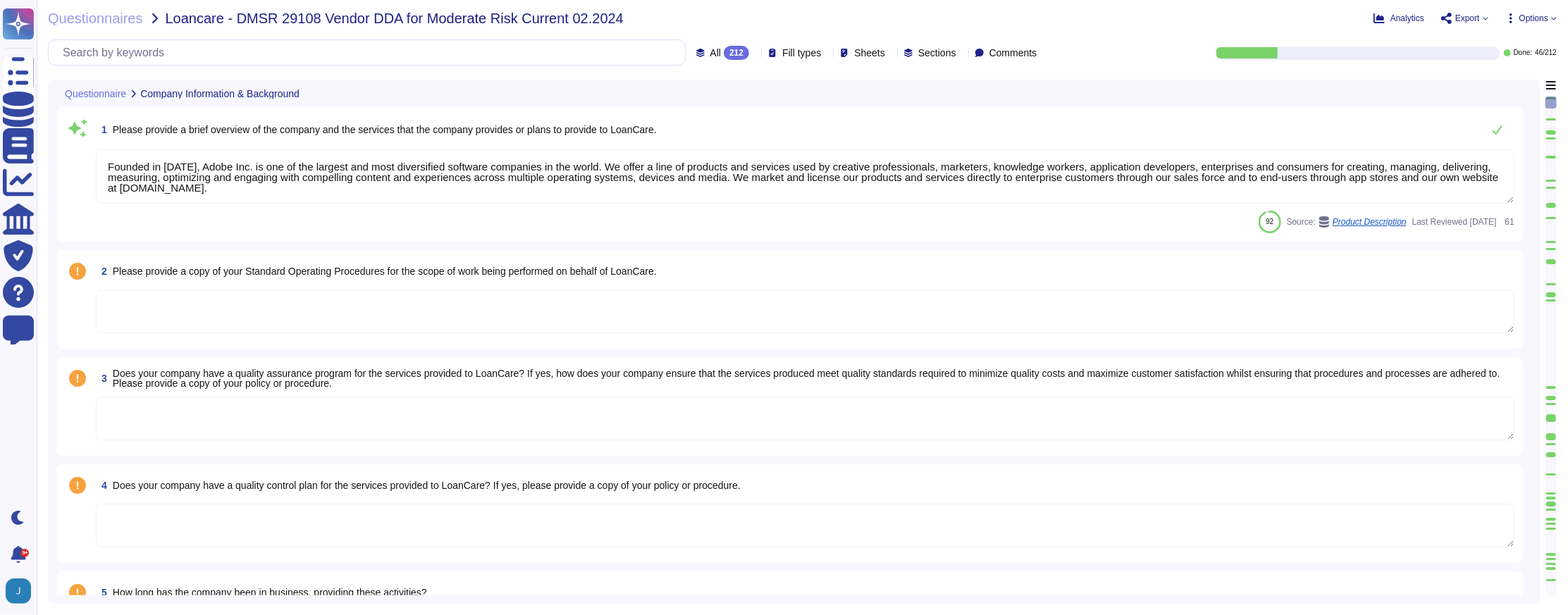
type textarea "Adobe Cloud Operation's Standard Operating Procedures are annually reviewed by …"
type textarea "Adobe is committed to providing quality products and services to our customers.…"
type textarea "QM/QA are integrated into the Secure Product Lifecycle (SPLC). For more informa…"
type textarea "Adobe was founded in [DATE]."
type textarea "Please refer to your products Sales order for terms."
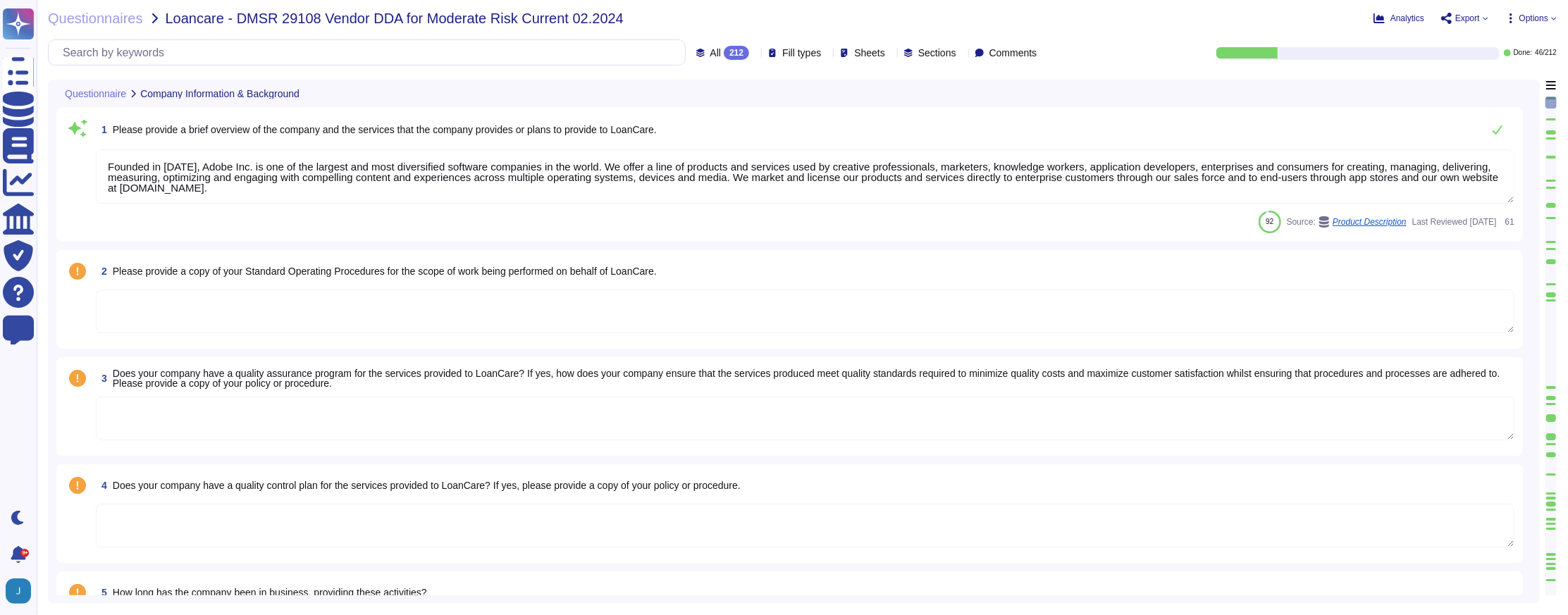
type textarea "The foregoing includes, but is not limited to, information included in our fina…"
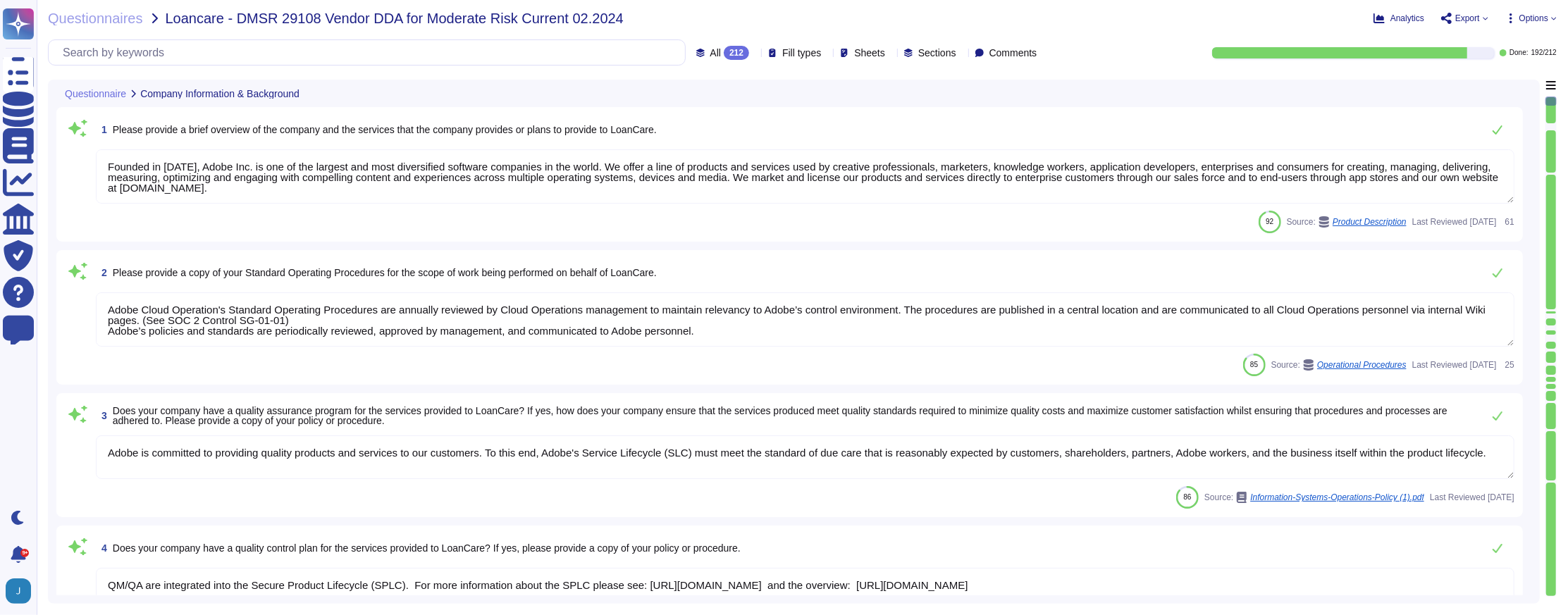
click at [1544, 17] on span "Options" at bounding box center [1533, 18] width 29 height 9
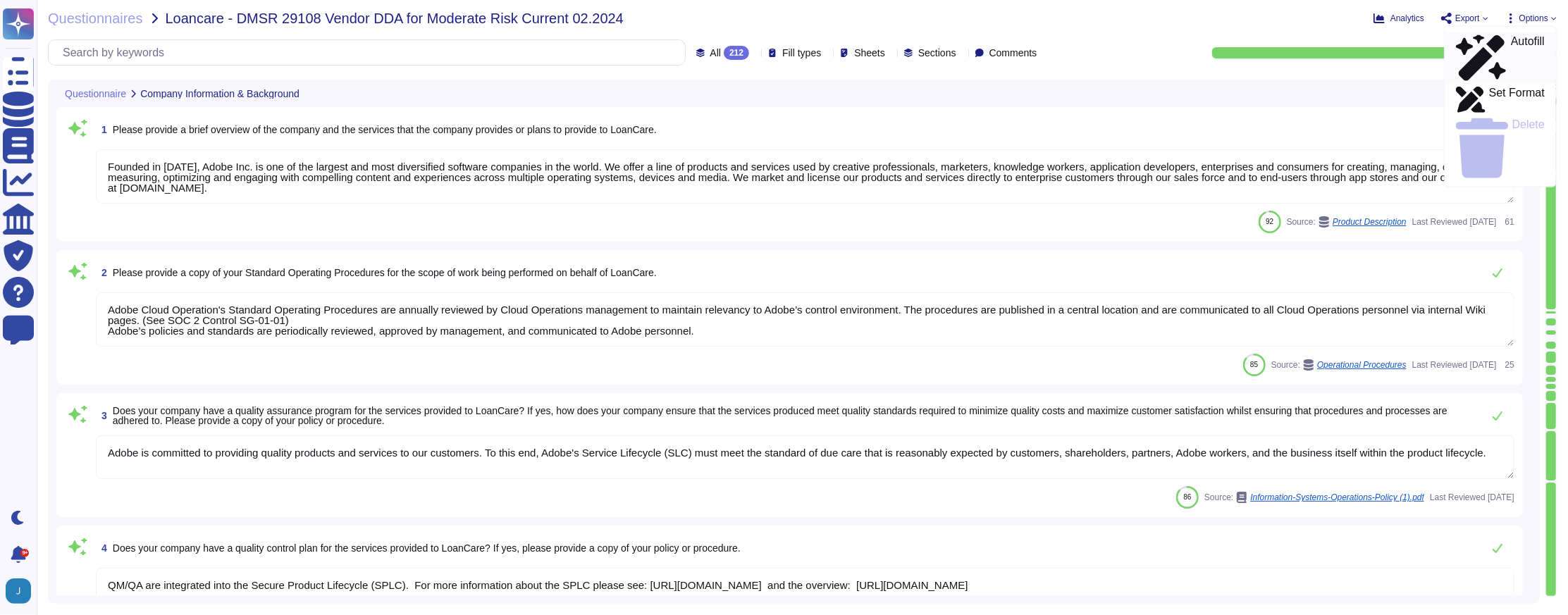
click at [1509, 38] on div "Autofill" at bounding box center [1500, 58] width 89 height 45
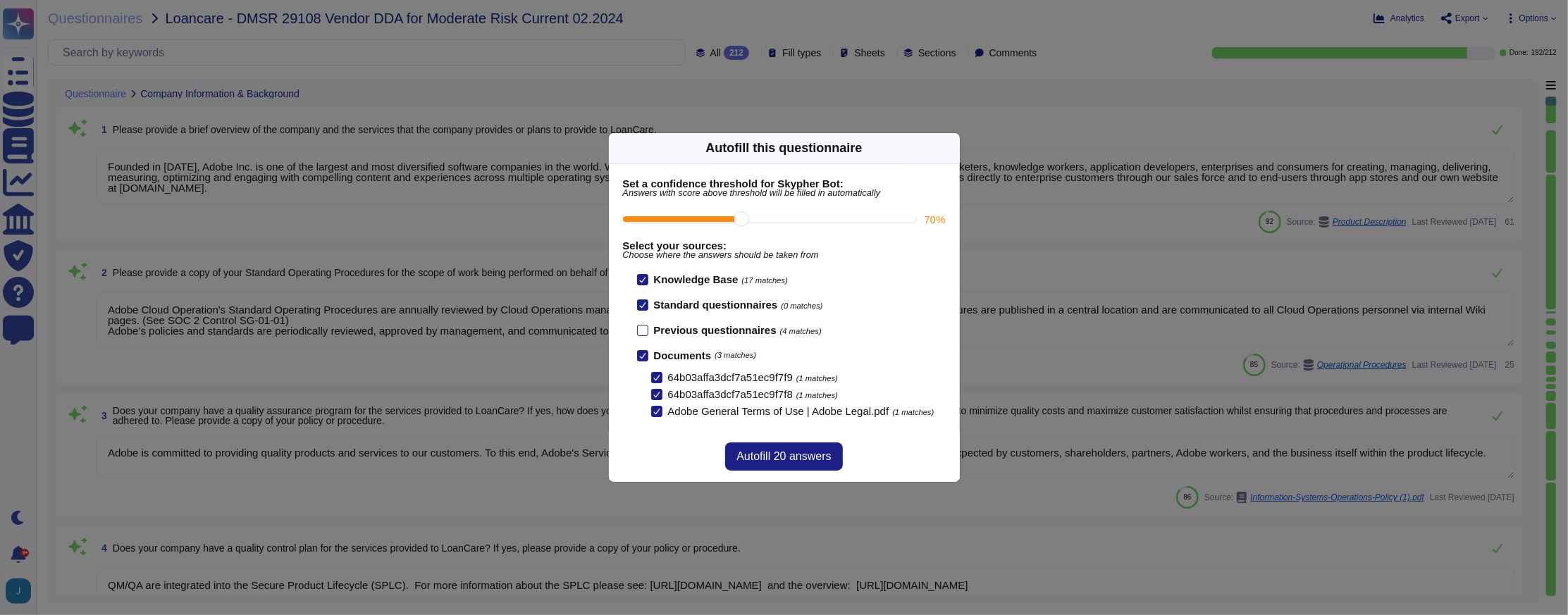
drag, startPoint x: 792, startPoint y: 216, endPoint x: 762, endPoint y: 215, distance: 30.0
click at [762, 217] on input "70 %" at bounding box center [770, 219] width 294 height 5
type input "70"
click at [799, 446] on div "Autofill 20 answers" at bounding box center [784, 457] width 117 height 28
click at [794, 462] on span "Autofill 20 answers" at bounding box center [784, 456] width 94 height 11
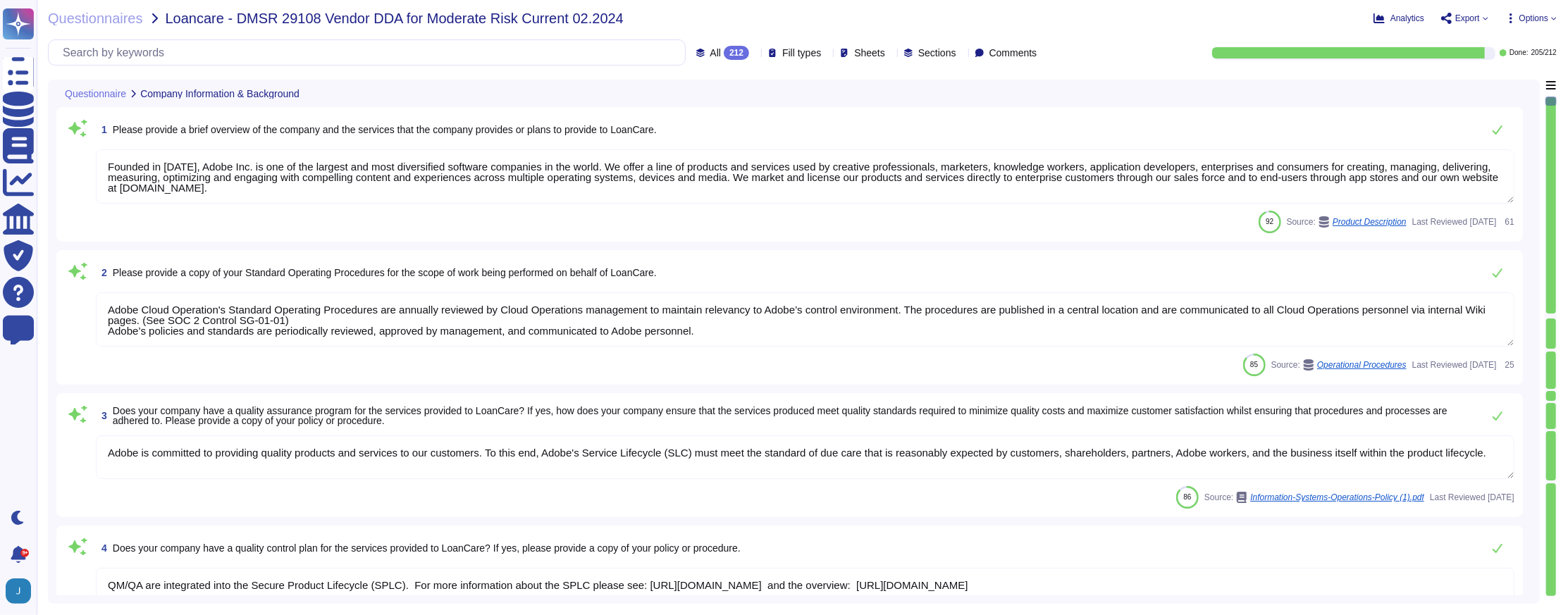
click at [1462, 17] on span "Export" at bounding box center [1468, 18] width 24 height 9
click at [1492, 86] on p "Download" at bounding box center [1516, 105] width 50 height 39
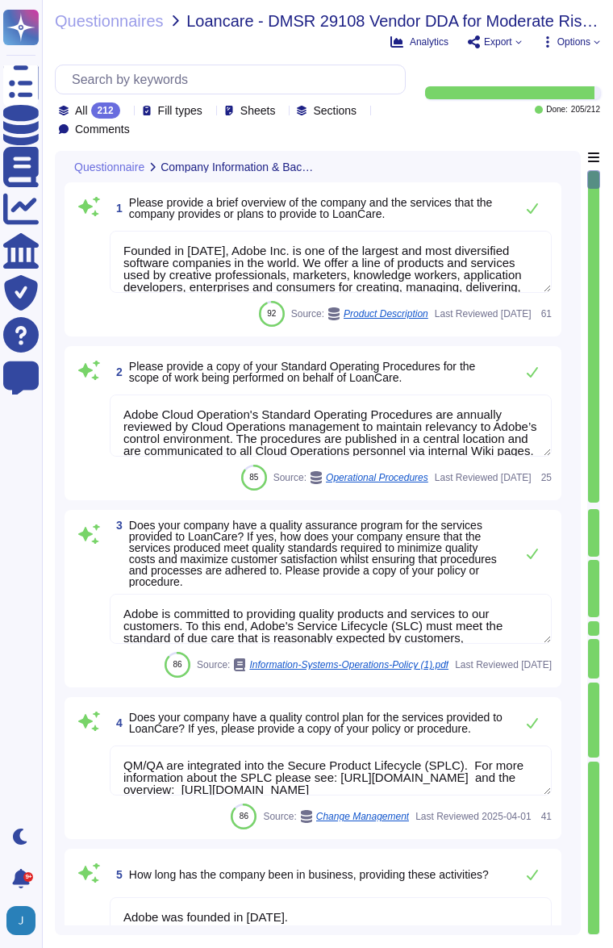
type textarea "Adobe's Headquarters are located at [STREET_ADDRESS]. Adobe is a multi-national…"
